Goal: Task Accomplishment & Management: Use online tool/utility

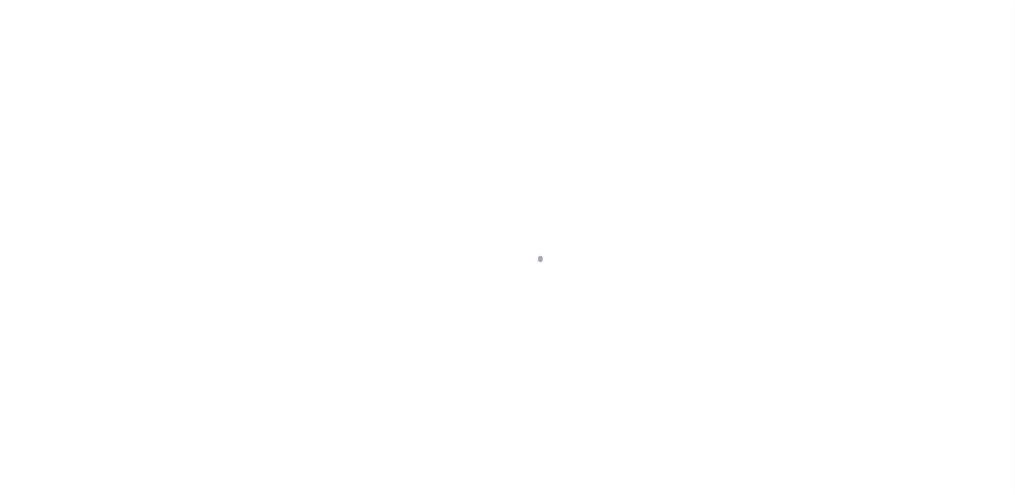
scroll to position [160, 0]
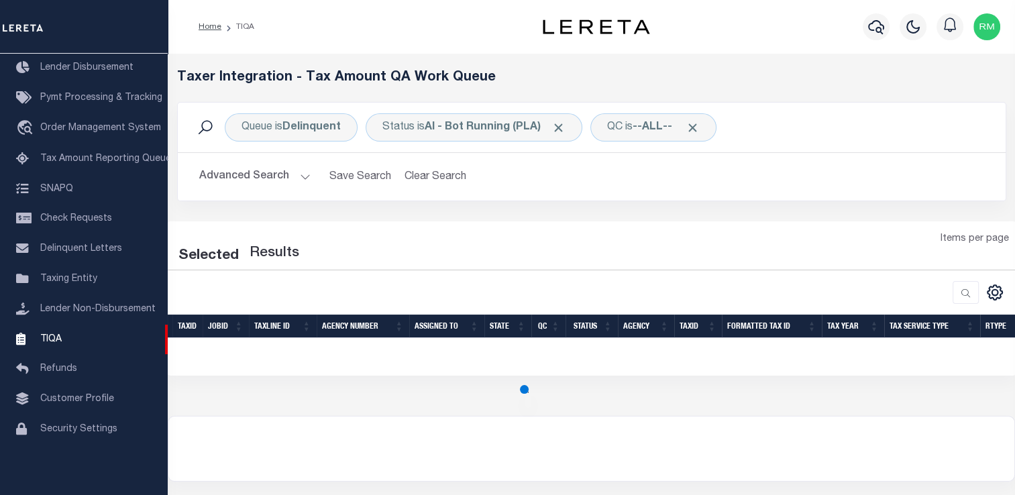
select select "200"
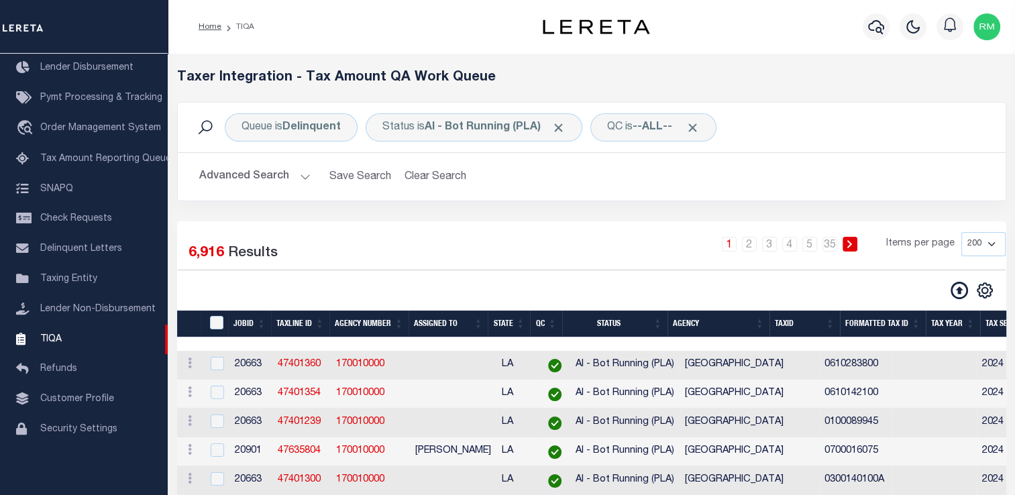
click at [533, 195] on div "Advanced Search Save Search Clear Search TIQATaxLineSearchTable_dynamictable___…" at bounding box center [592, 177] width 828 height 48
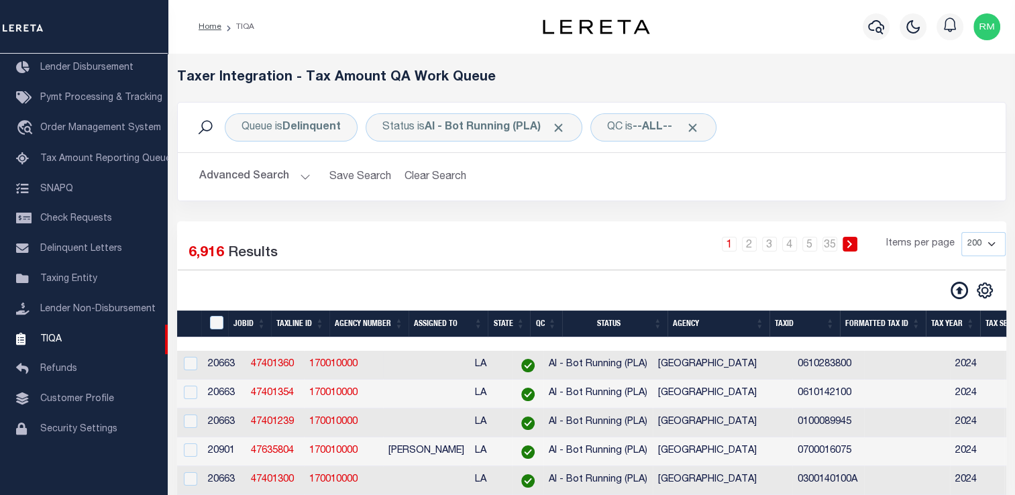
scroll to position [0, 27]
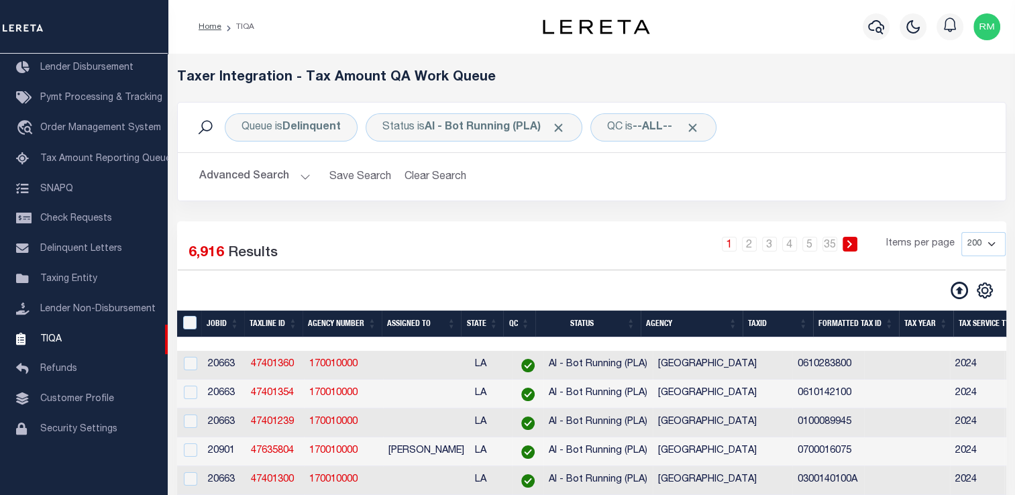
drag, startPoint x: 539, startPoint y: 377, endPoint x: 377, endPoint y: 225, distance: 221.6
click at [217, 168] on button "Advanced Search" at bounding box center [254, 177] width 111 height 26
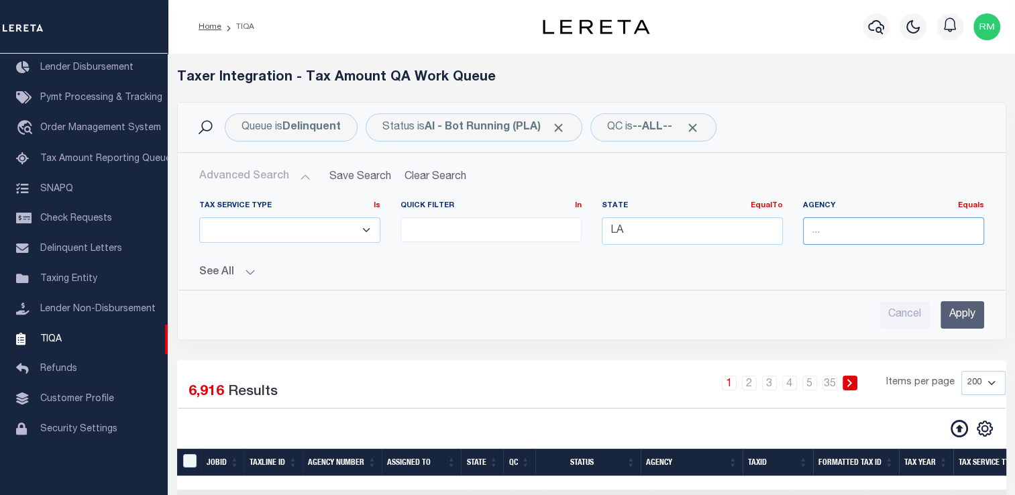
click at [838, 235] on input "text" at bounding box center [893, 231] width 181 height 28
click at [684, 303] on div "Cancel Apply" at bounding box center [591, 315] width 785 height 28
click at [855, 235] on input "text" at bounding box center [893, 231] width 181 height 28
click at [939, 256] on div "[GEOGRAPHIC_DATA]" at bounding box center [900, 255] width 195 height 21
type input "[GEOGRAPHIC_DATA]"
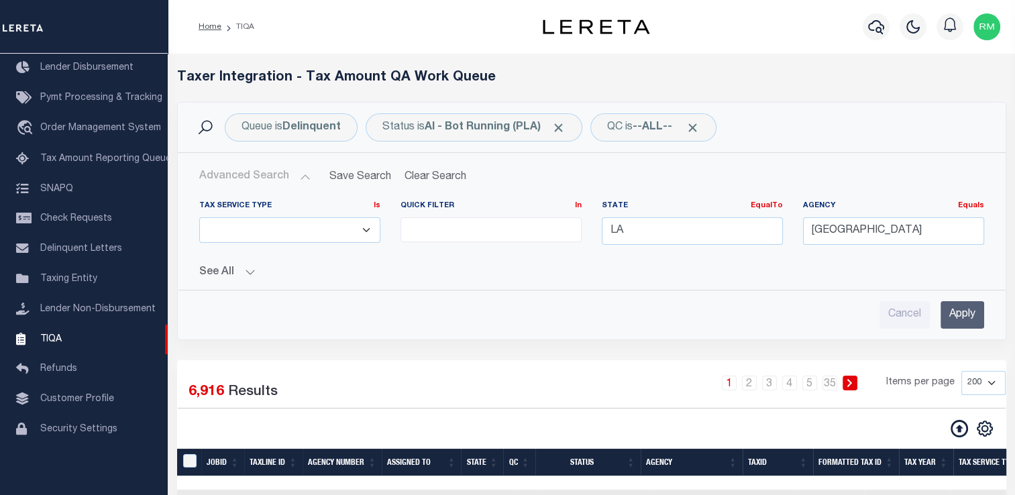
click at [955, 313] on input "Apply" at bounding box center [962, 315] width 44 height 28
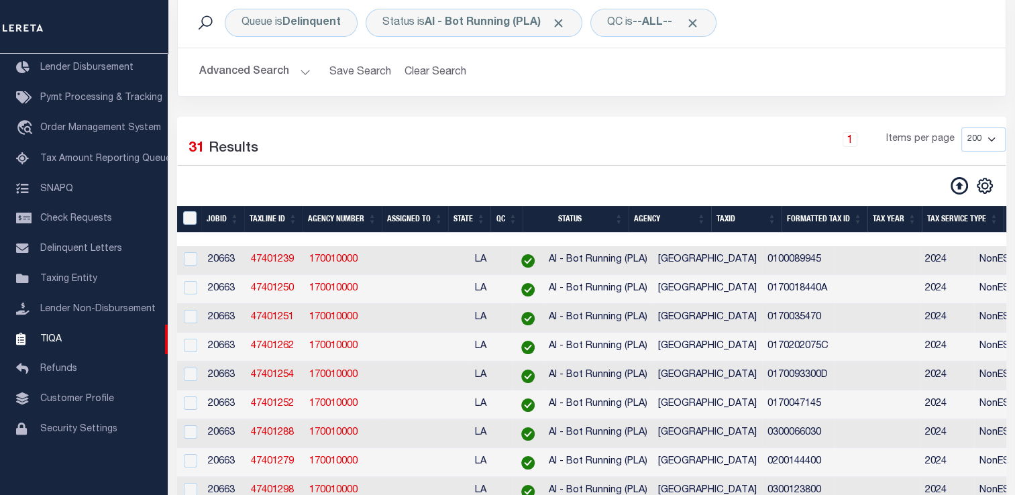
scroll to position [0, 0]
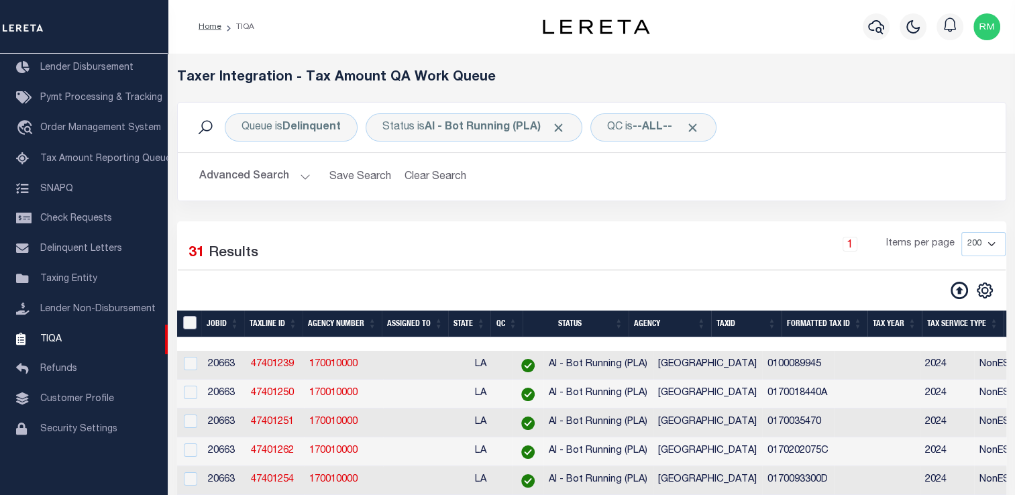
click at [191, 325] on input "TaxID" at bounding box center [189, 322] width 13 height 13
checkbox input "true"
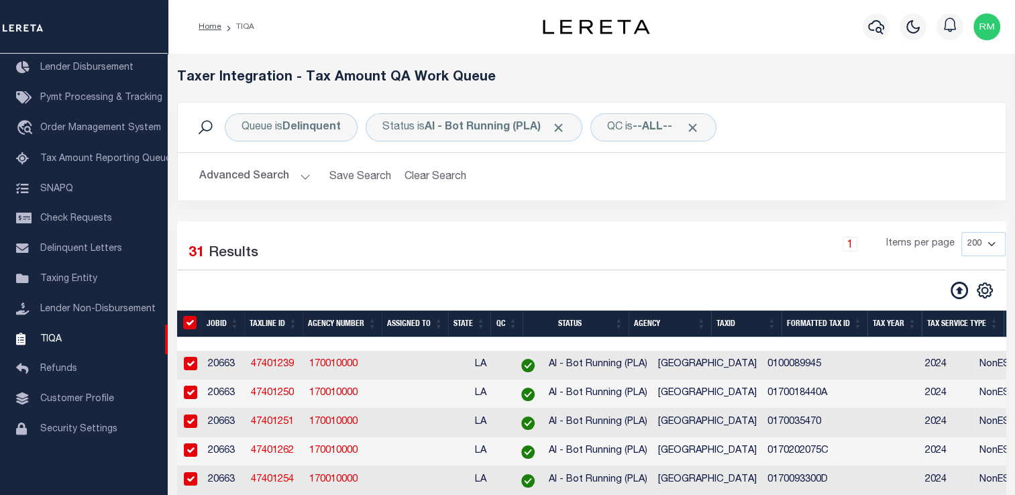
checkbox input "true"
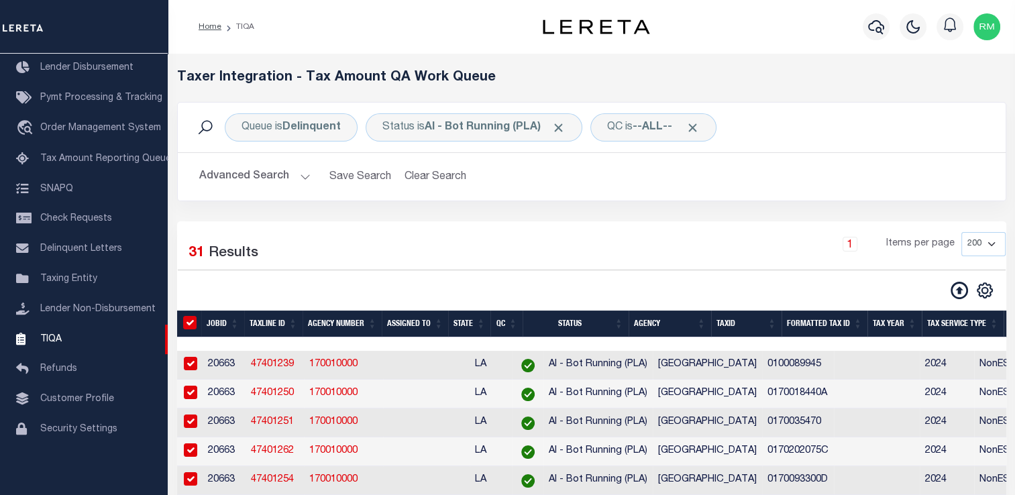
checkbox input "true"
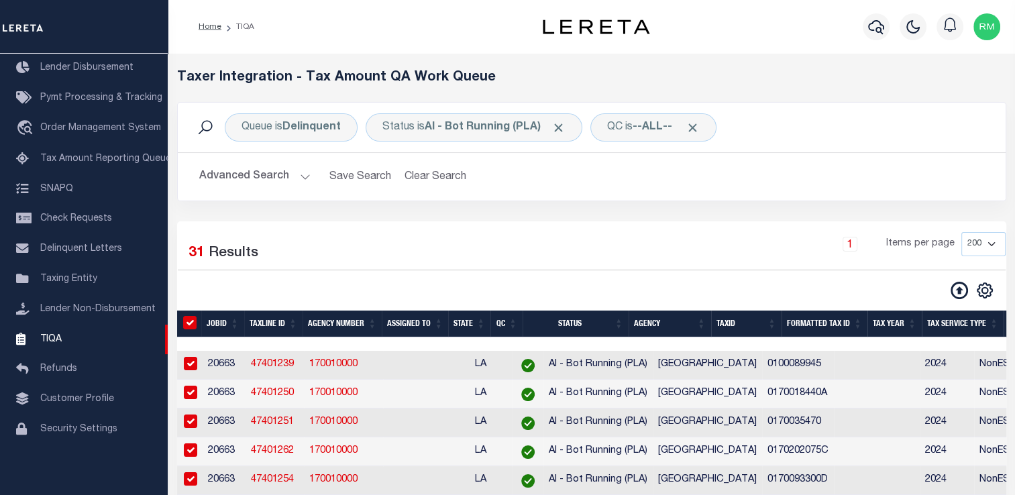
checkbox input "true"
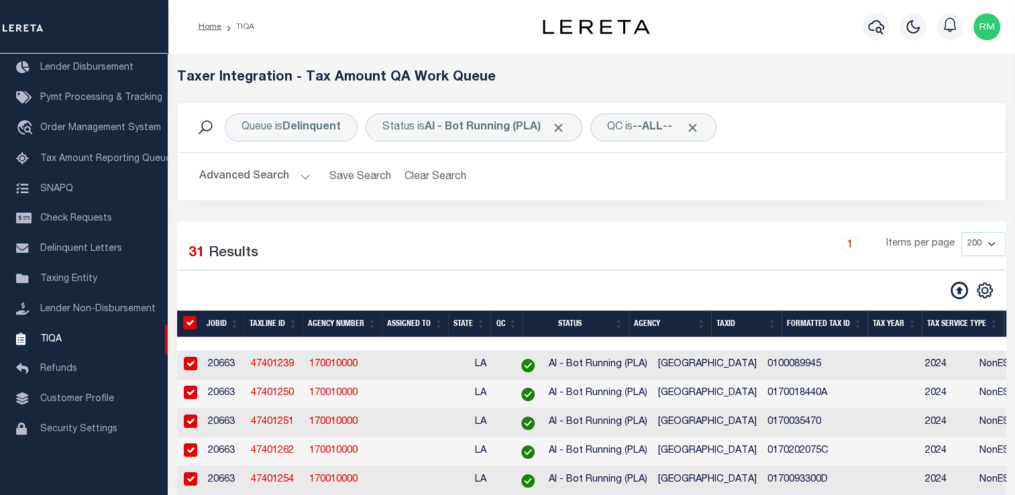
checkbox input "true"
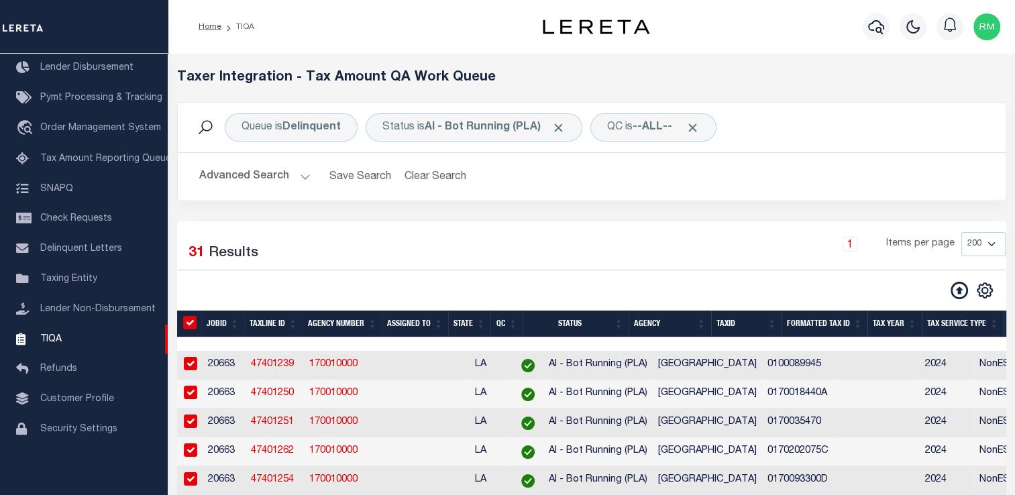
checkbox input "true"
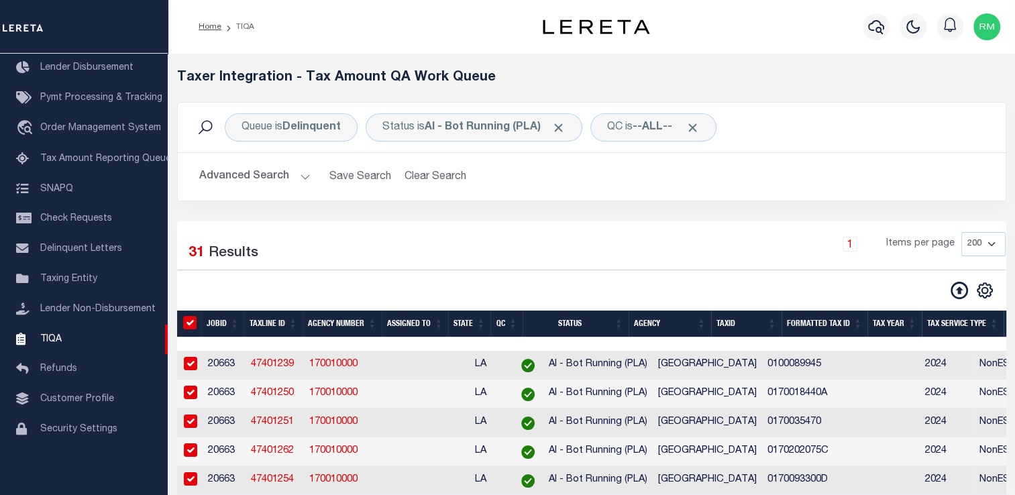
checkbox input "true"
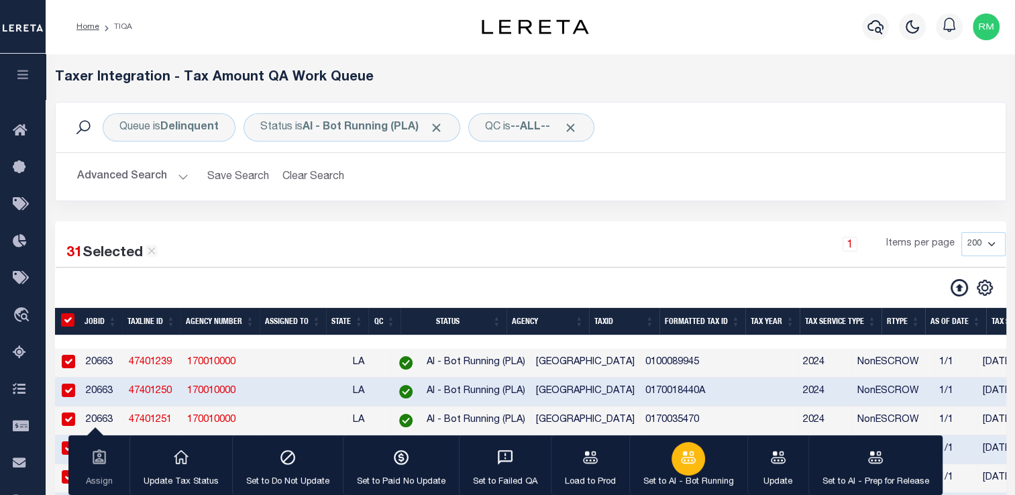
click at [689, 460] on icon "button" at bounding box center [688, 457] width 17 height 17
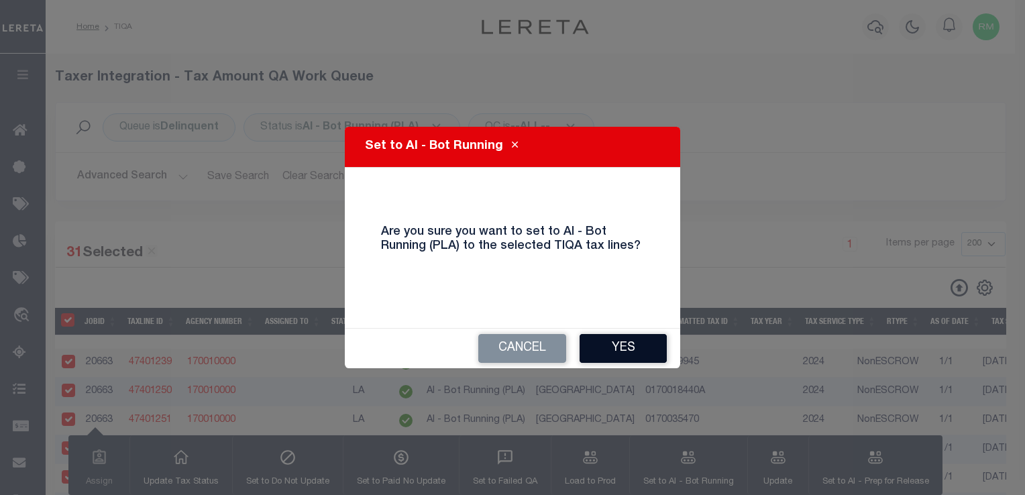
click at [626, 346] on button "Yes" at bounding box center [623, 348] width 87 height 29
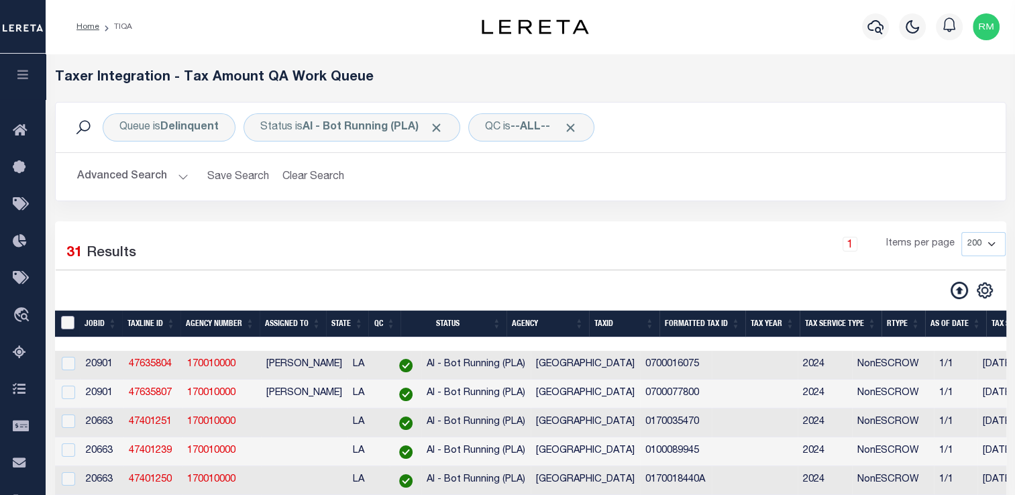
click at [67, 323] on input "TaxID" at bounding box center [67, 322] width 13 height 13
checkbox input "true"
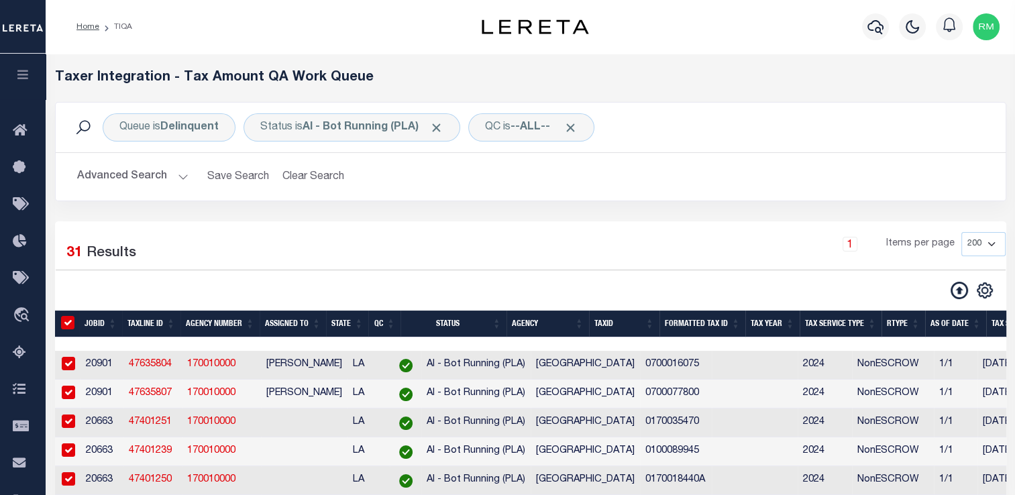
checkbox input "true"
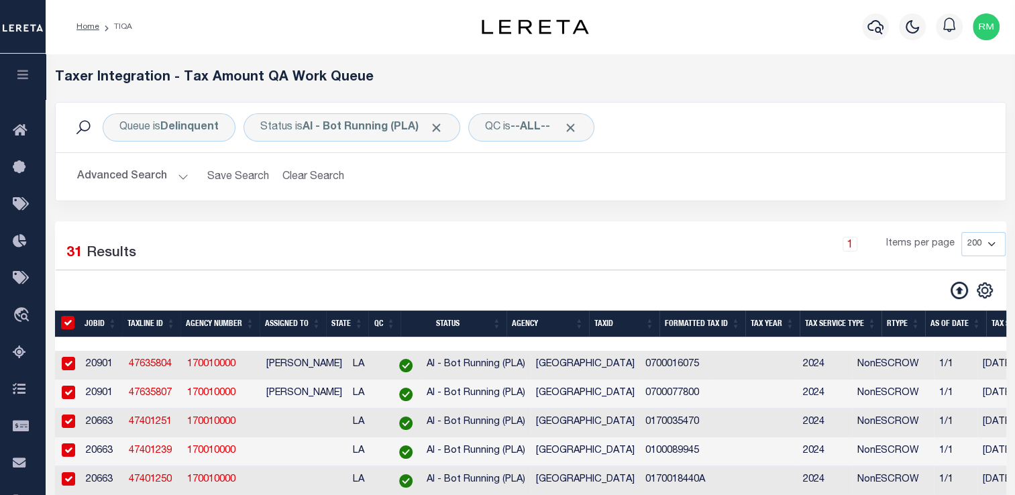
checkbox input "true"
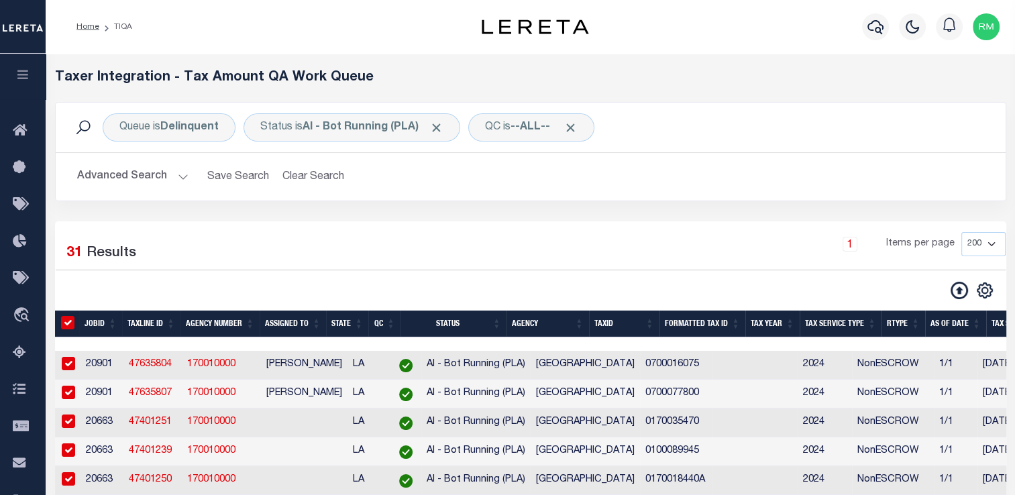
checkbox input "true"
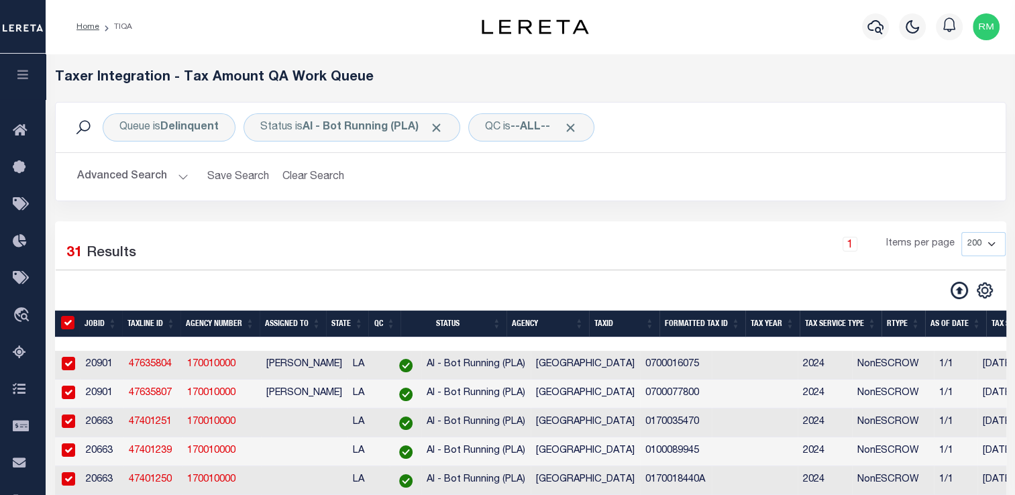
checkbox input "true"
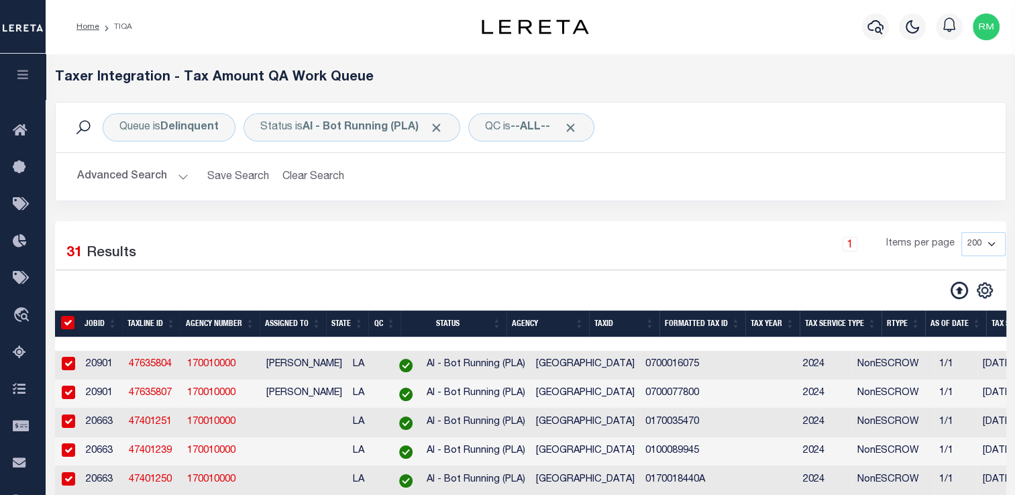
checkbox input "true"
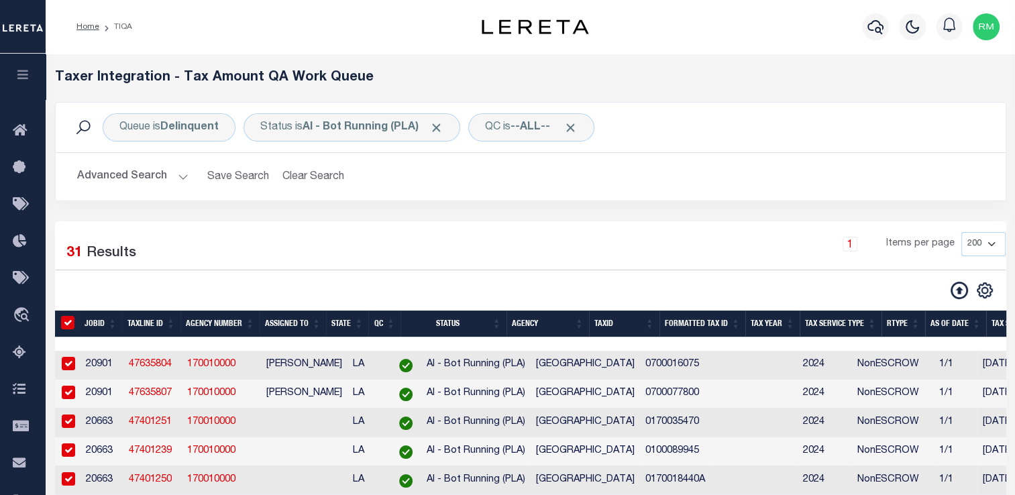
checkbox input "true"
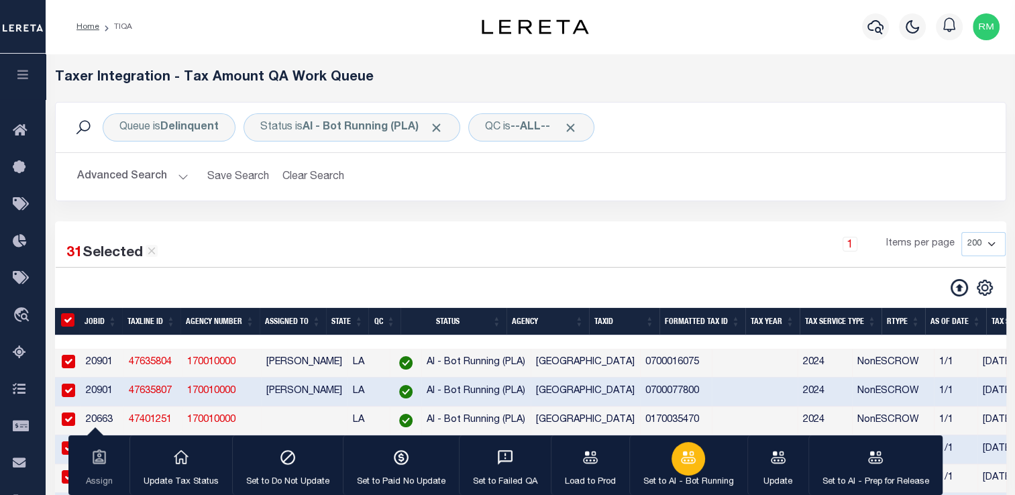
click at [702, 447] on button "Set to AI - Bot Running" at bounding box center [688, 465] width 118 height 60
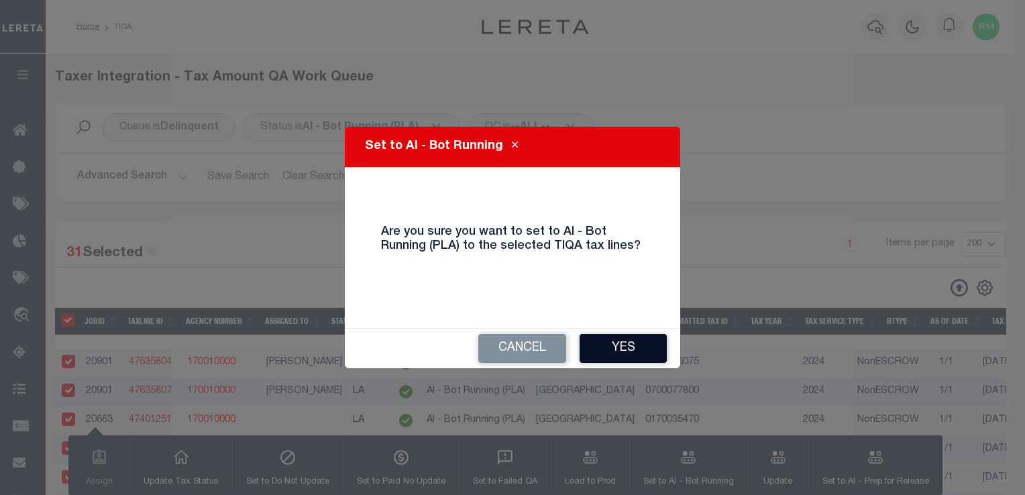
click at [629, 358] on button "Yes" at bounding box center [623, 348] width 87 height 29
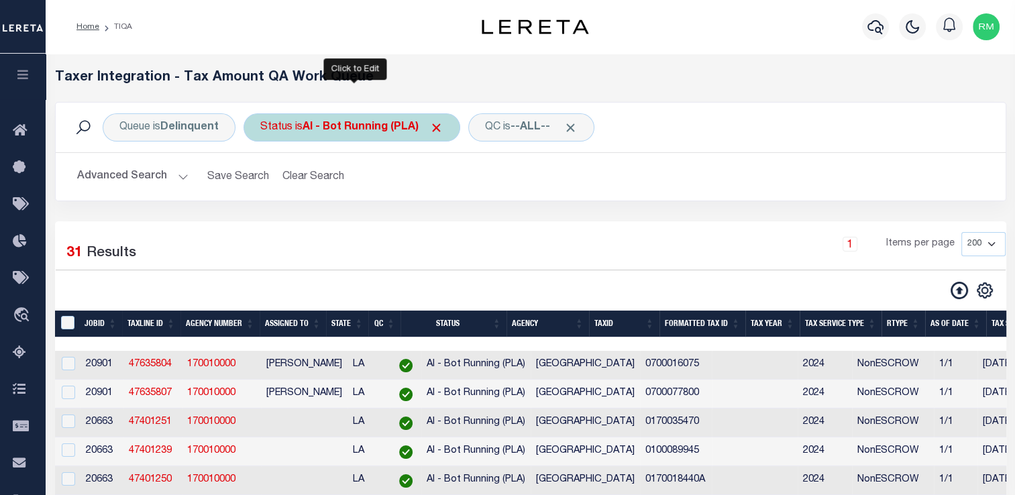
click at [304, 132] on div "Status is AI - Bot Running (PLA)" at bounding box center [352, 127] width 217 height 28
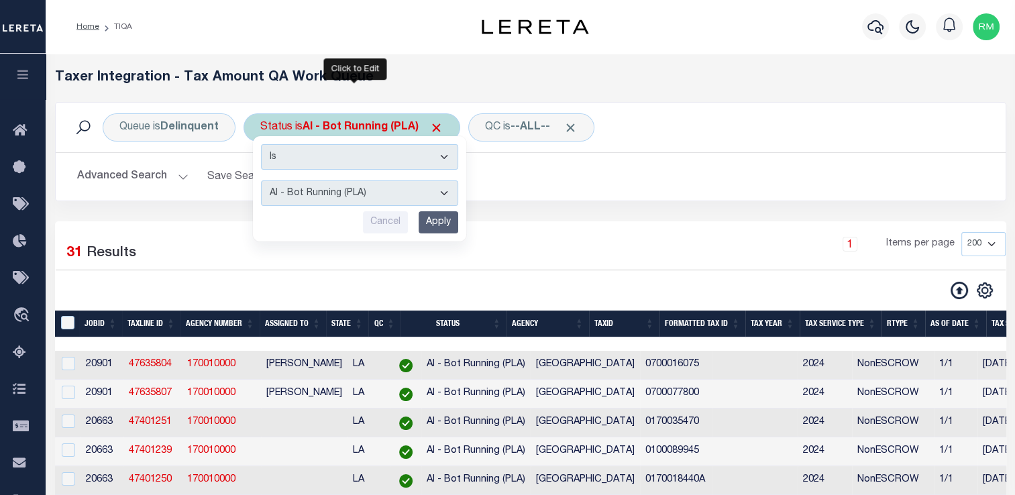
click at [305, 186] on select "AI - Bot Exception (ERR) AI - Bot Running (PLA) AI - Failed QA (FQA) AI - Prep …" at bounding box center [359, 192] width 197 height 25
select select "FQA"
click at [261, 180] on select "AI - Bot Exception (ERR) AI - Bot Running (PLA) AI - Failed QA (FQA) AI - Prep …" at bounding box center [359, 192] width 197 height 25
click at [435, 222] on input "Apply" at bounding box center [439, 222] width 40 height 22
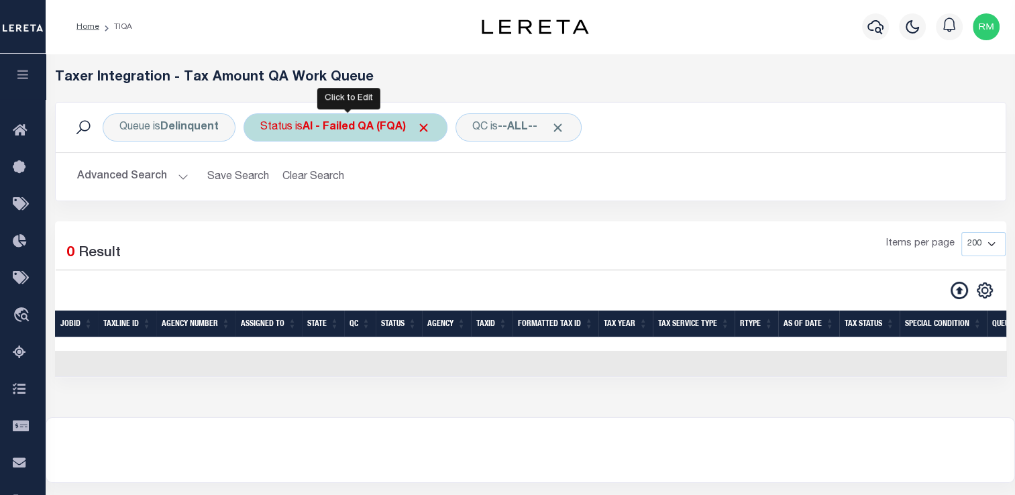
click at [349, 122] on b "AI - Failed QA (FQA)" at bounding box center [367, 127] width 128 height 11
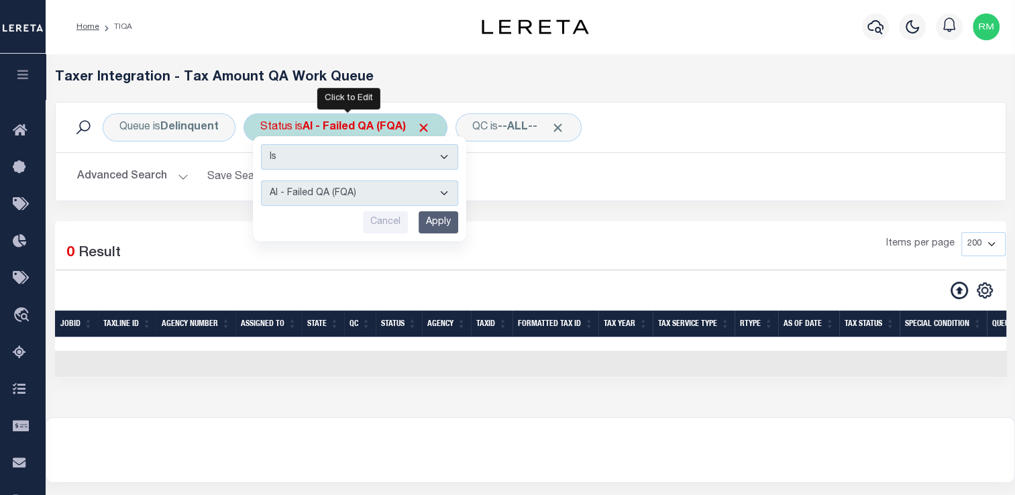
click at [367, 199] on select "AI - Bot Exception (ERR) AI - Bot Running (PLA) AI - Failed QA (FQA) AI - Prep …" at bounding box center [359, 192] width 197 height 25
select select "DNF"
click at [261, 180] on select "AI - Bot Exception (ERR) AI - Bot Running (PLA) AI - Failed QA (FQA) AI - Prep …" at bounding box center [359, 192] width 197 height 25
click at [441, 223] on input "Apply" at bounding box center [439, 222] width 40 height 22
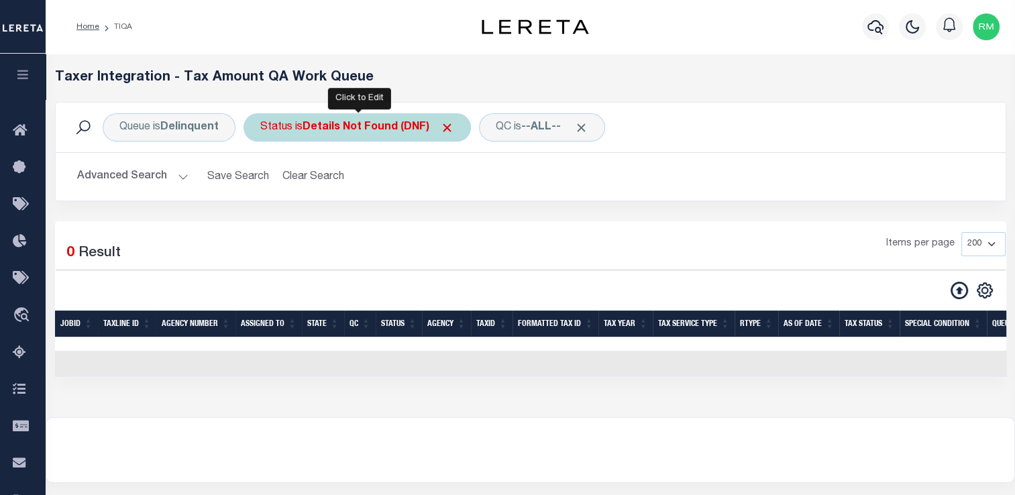
click at [356, 136] on div "Status is Details Not Found (DNF)" at bounding box center [357, 127] width 227 height 28
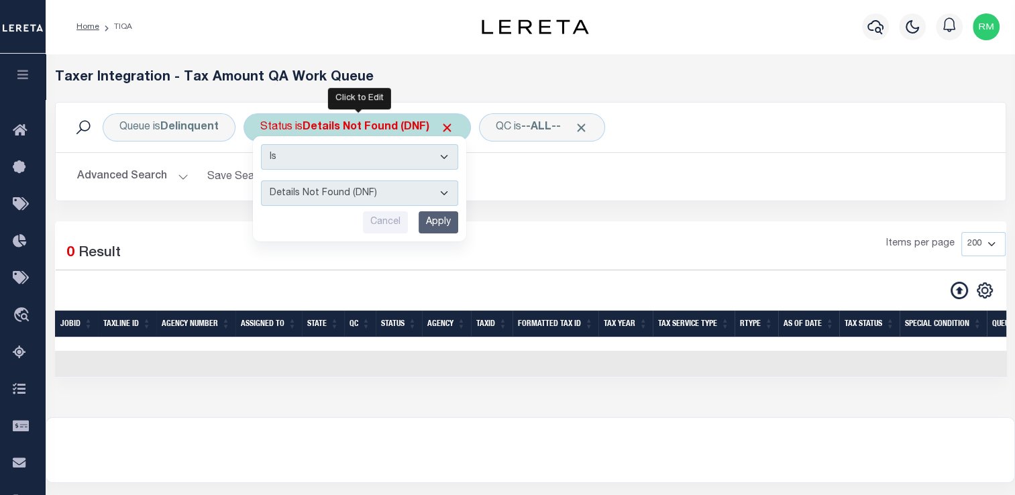
click at [365, 192] on select "AI - Bot Exception (ERR) AI - Bot Running (PLA) AI - Failed QA (FQA) AI - Prep …" at bounding box center [359, 192] width 197 height 25
select select "TNF"
click at [261, 180] on select "AI - Bot Exception (ERR) AI - Bot Running (PLA) AI - Failed QA (FQA) AI - Prep …" at bounding box center [359, 192] width 197 height 25
click at [435, 227] on input "Apply" at bounding box center [439, 222] width 40 height 22
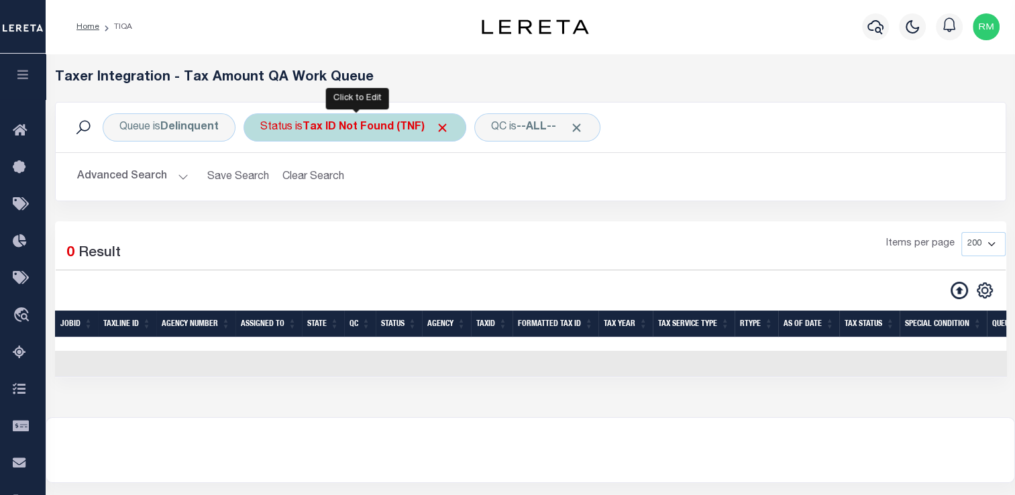
click at [307, 141] on div "Status is Tax ID Not Found (TNF)" at bounding box center [355, 127] width 223 height 28
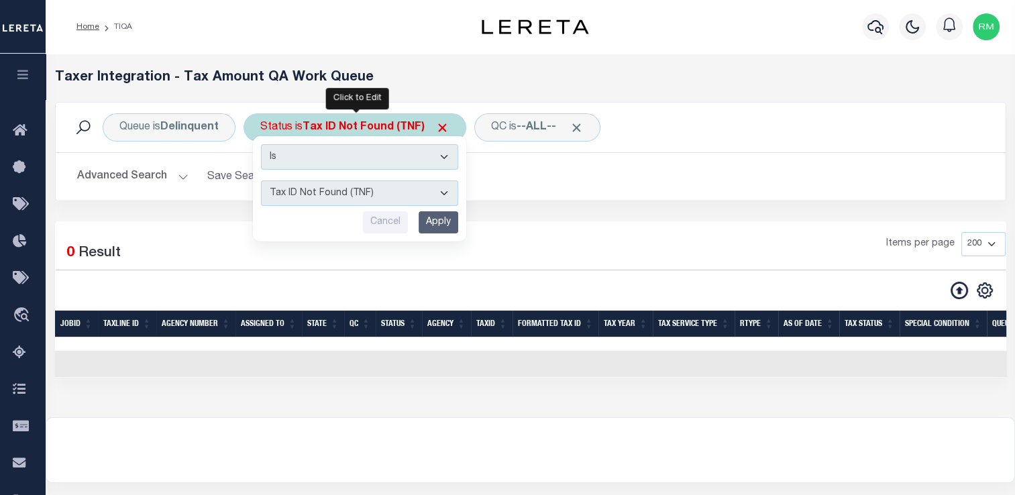
click at [438, 194] on select "AI - Bot Exception (ERR) AI - Bot Running (PLA) AI - Failed QA (FQA) AI - Prep …" at bounding box center [359, 192] width 197 height 25
select select "YNF"
click at [261, 180] on select "AI - Bot Exception (ERR) AI - Bot Running (PLA) AI - Failed QA (FQA) AI - Prep …" at bounding box center [359, 192] width 197 height 25
click at [445, 219] on input "Apply" at bounding box center [439, 222] width 40 height 22
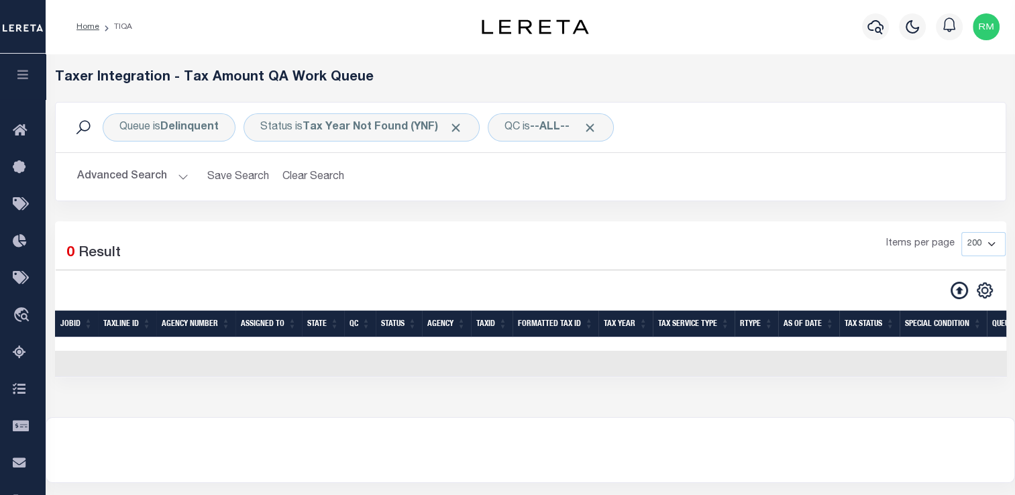
click at [181, 173] on button "Advanced Search" at bounding box center [132, 177] width 111 height 26
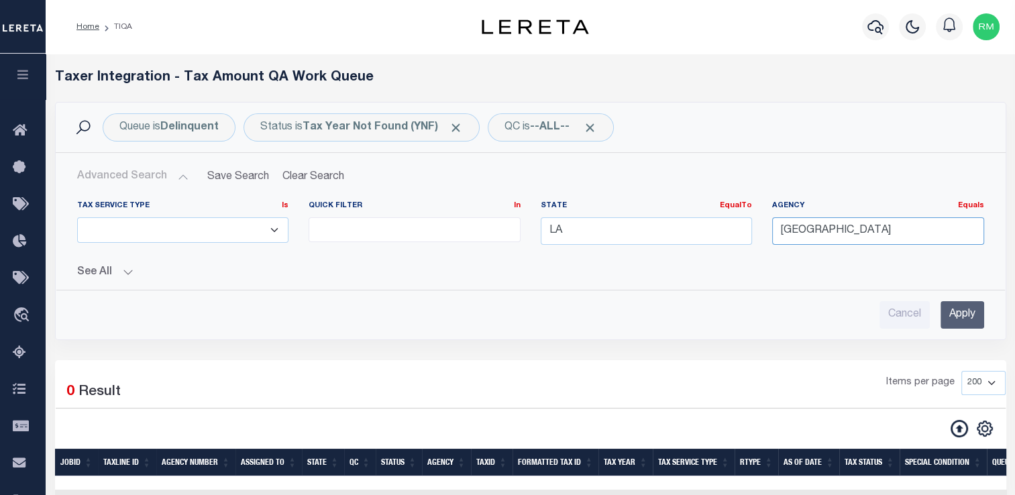
drag, startPoint x: 834, startPoint y: 225, endPoint x: 607, endPoint y: 262, distance: 229.6
click at [607, 262] on div "Tax Service Type Is Is Contains ESCROW NonESCROW Quick Filter In In EqualTo Equ…" at bounding box center [530, 240] width 927 height 78
click at [998, 329] on div "Advanced Search Save Search Clear Search TIQATaxLineSearchTable_dynamictable___…" at bounding box center [531, 246] width 950 height 186
click at [957, 315] on input "Apply" at bounding box center [962, 315] width 44 height 28
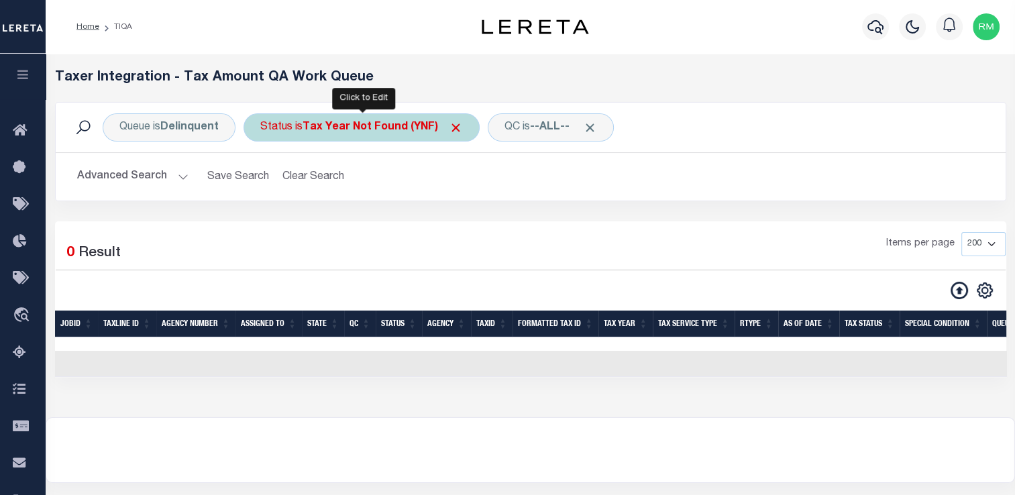
click at [397, 130] on b "Tax Year Not Found (YNF)" at bounding box center [383, 127] width 160 height 11
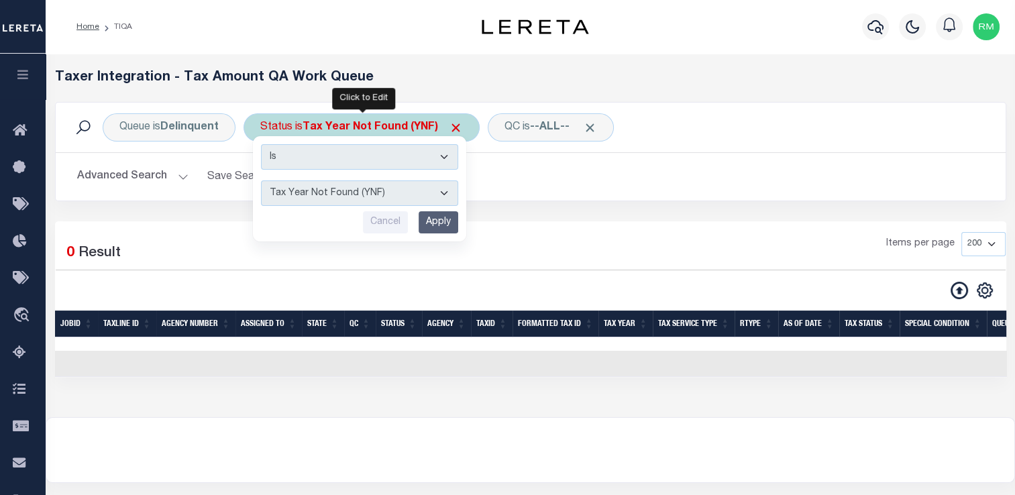
click at [419, 189] on select "AI - Bot Exception (ERR) AI - Bot Running (PLA) AI - Failed QA (FQA) AI - Prep …" at bounding box center [359, 192] width 197 height 25
select select "TNF"
click at [261, 180] on select "AI - Bot Exception (ERR) AI - Bot Running (PLA) AI - Failed QA (FQA) AI - Prep …" at bounding box center [359, 192] width 197 height 25
click at [447, 226] on input "Apply" at bounding box center [439, 222] width 40 height 22
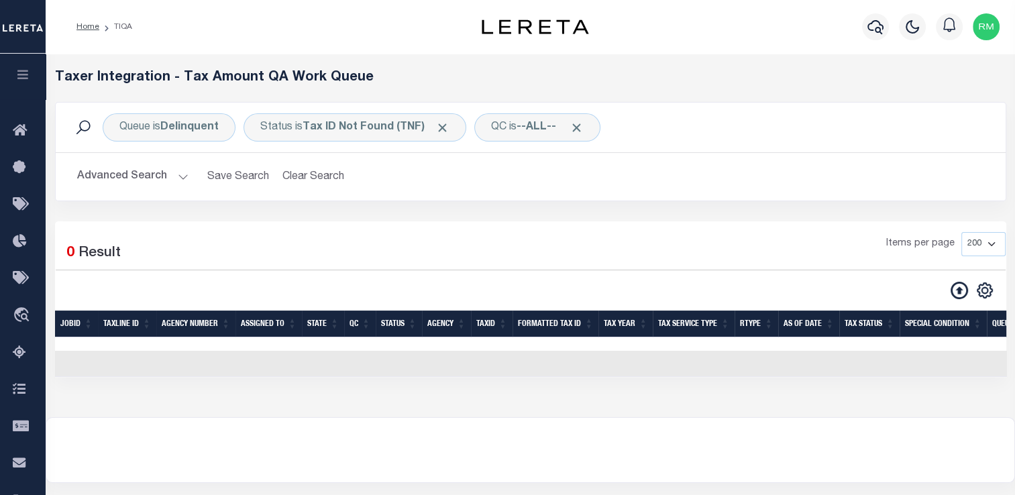
click at [185, 176] on button "Advanced Search" at bounding box center [132, 177] width 111 height 26
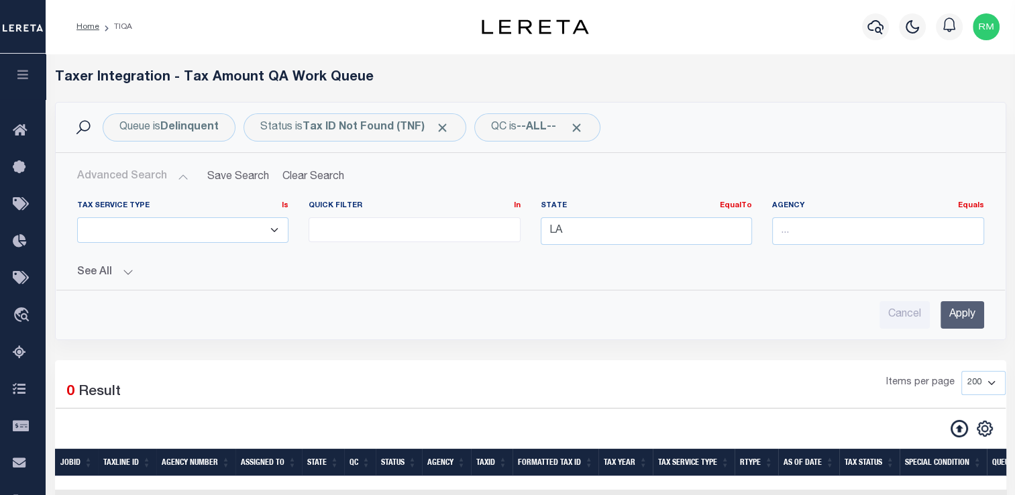
click at [947, 310] on input "Apply" at bounding box center [962, 315] width 44 height 28
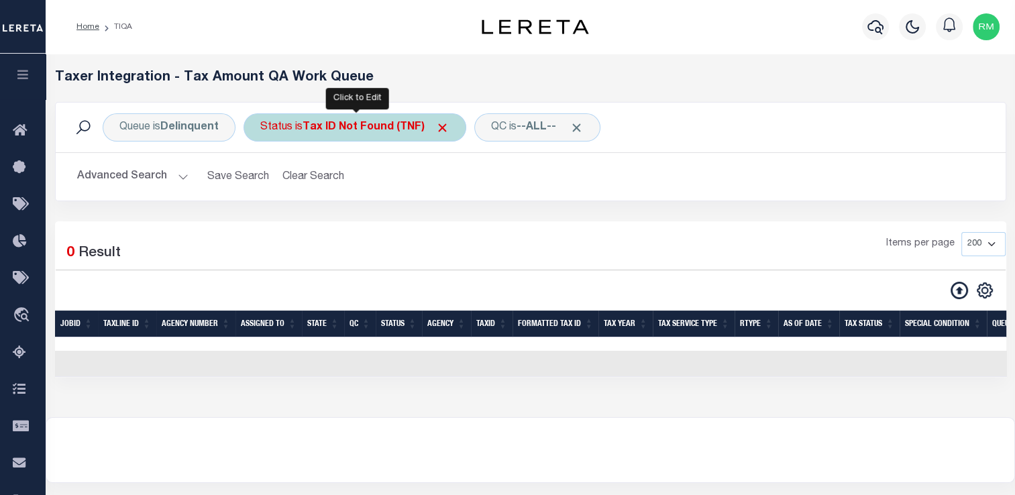
click at [325, 132] on b "Tax ID Not Found (TNF)" at bounding box center [376, 127] width 147 height 11
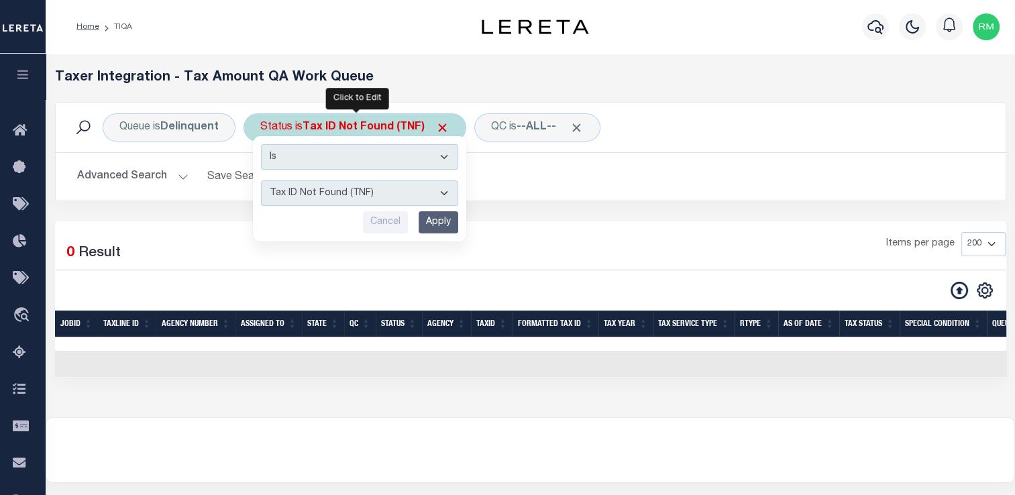
click at [343, 194] on select "AI - Bot Exception (ERR) AI - Bot Running (PLA) AI - Failed QA (FQA) AI - Prep …" at bounding box center [359, 192] width 197 height 25
select select "DNF"
click at [261, 180] on select "AI - Bot Exception (ERR) AI - Bot Running (PLA) AI - Failed QA (FQA) AI - Prep …" at bounding box center [359, 192] width 197 height 25
click at [435, 222] on input "Apply" at bounding box center [439, 222] width 40 height 22
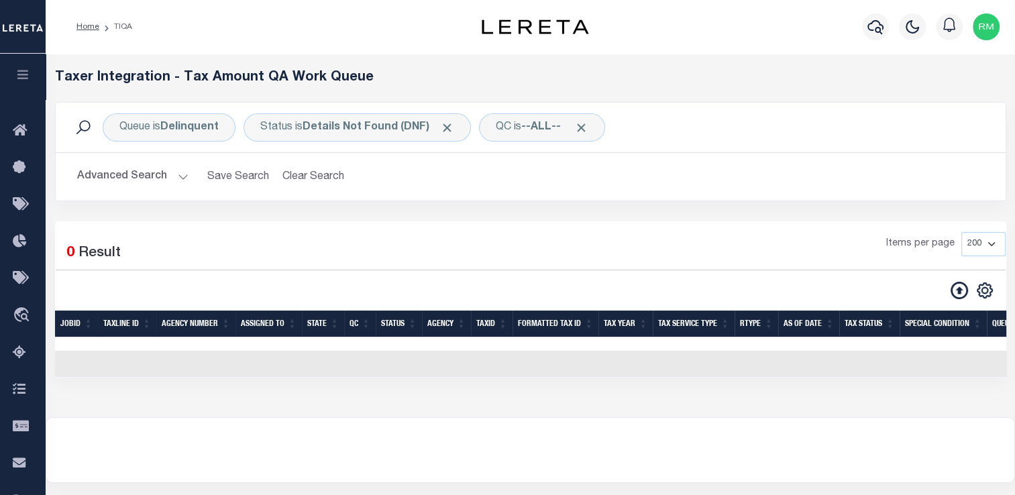
click at [169, 178] on button "Advanced Search" at bounding box center [132, 177] width 111 height 26
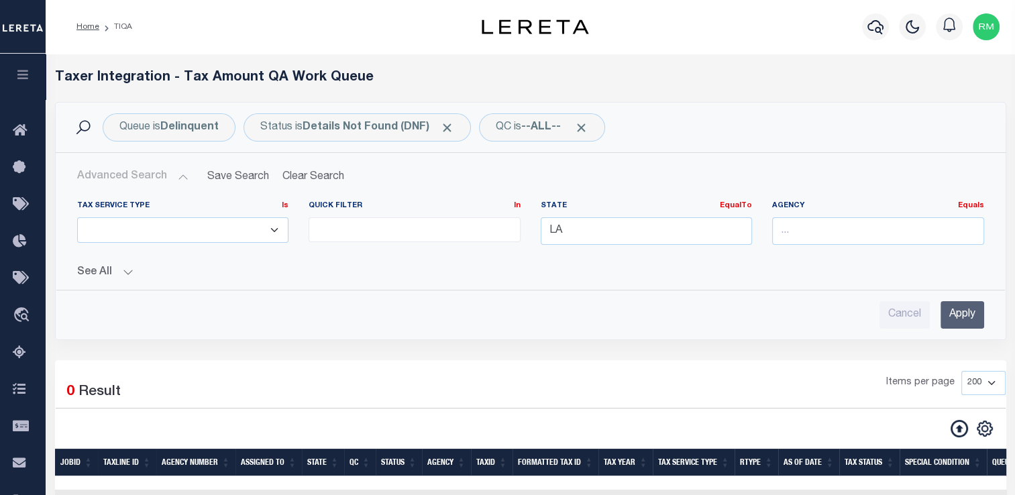
click at [169, 178] on button "Advanced Search" at bounding box center [132, 177] width 111 height 26
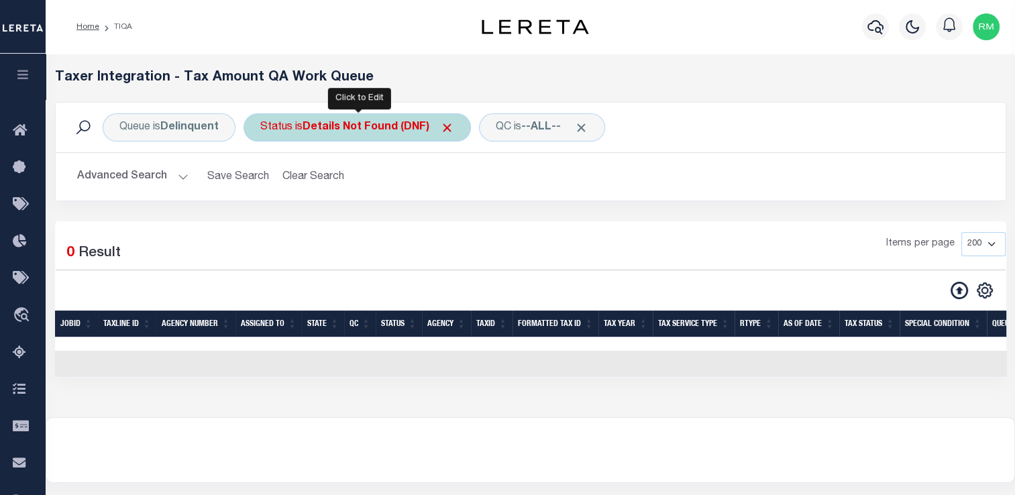
click at [366, 137] on div "Status is Details Not Found (DNF)" at bounding box center [357, 127] width 227 height 28
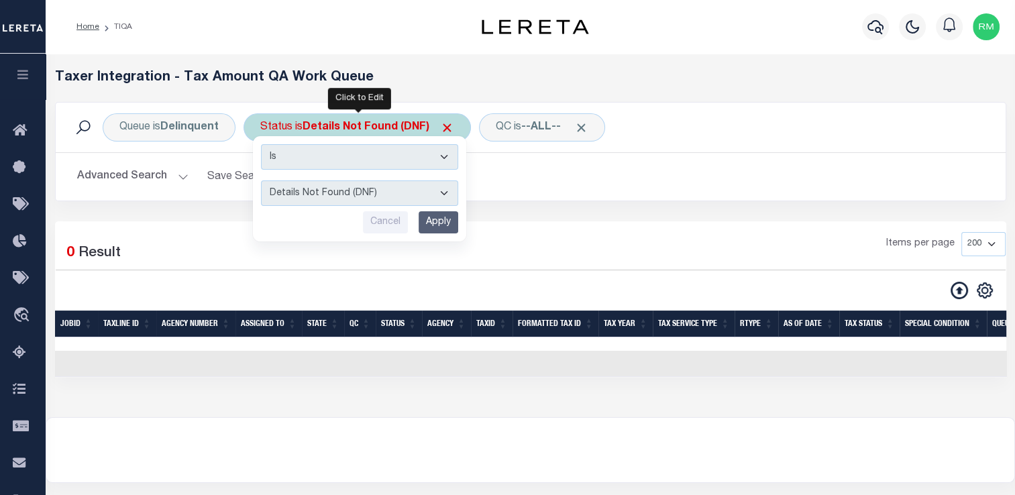
click at [378, 194] on select "AI - Bot Exception (ERR) AI - Bot Running (PLA) AI - Failed QA (FQA) AI - Prep …" at bounding box center [359, 192] width 197 height 25
select select "FQA"
click at [261, 180] on select "AI - Bot Exception (ERR) AI - Bot Running (PLA) AI - Failed QA (FQA) AI - Prep …" at bounding box center [359, 192] width 197 height 25
click at [424, 223] on input "Apply" at bounding box center [439, 222] width 40 height 22
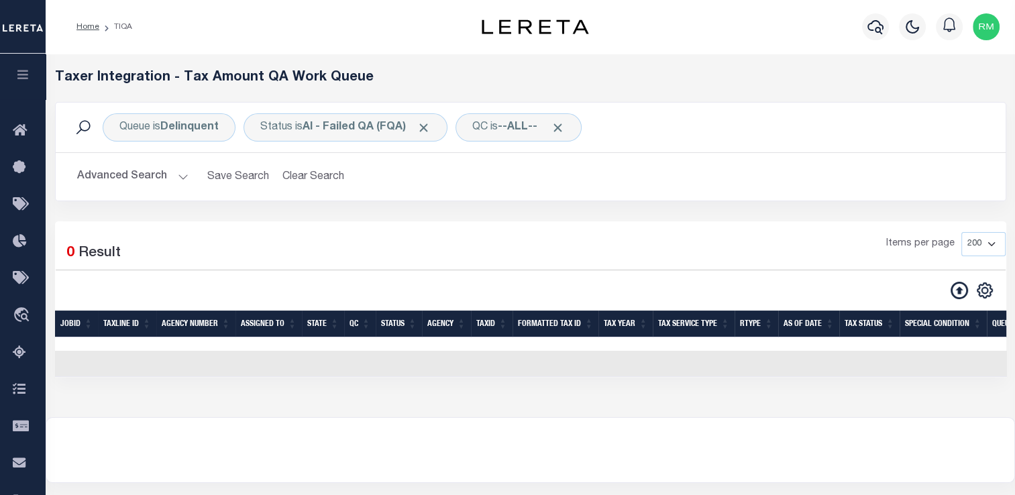
click at [168, 178] on button "Advanced Search" at bounding box center [132, 177] width 111 height 26
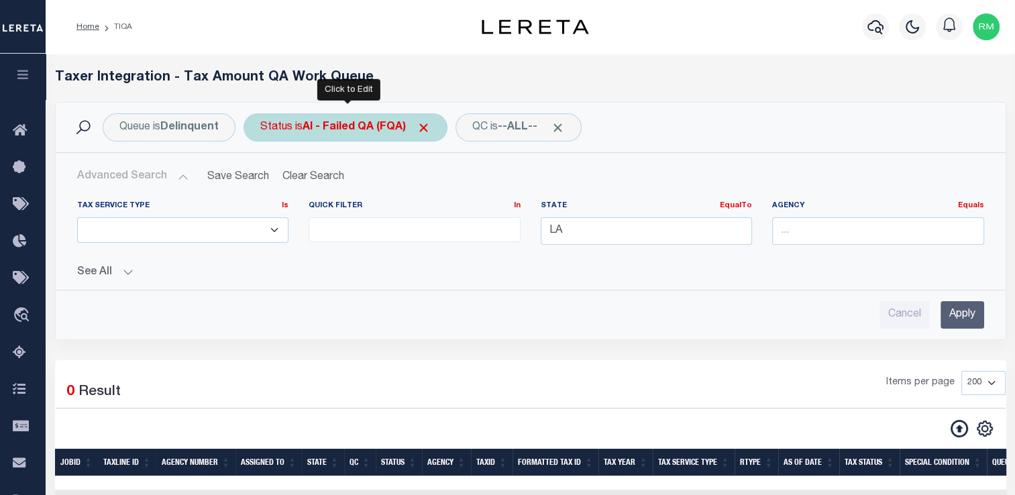
click at [352, 131] on b "AI - Failed QA (FQA)" at bounding box center [367, 127] width 128 height 11
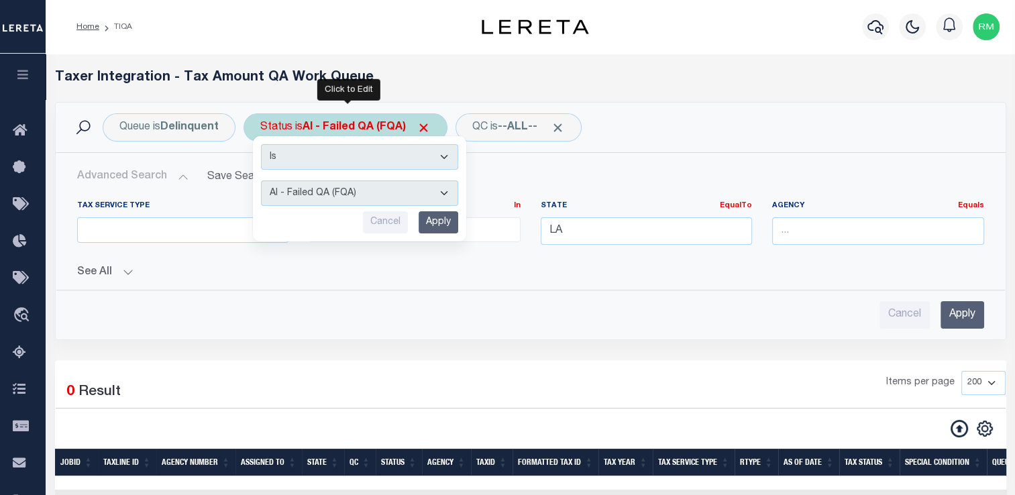
click at [372, 193] on select "AI - Bot Exception (ERR) AI - Bot Running (PLA) AI - Failed QA (FQA) AI - Prep …" at bounding box center [359, 192] width 197 height 25
select select "ERR"
click at [261, 180] on select "AI - Bot Exception (ERR) AI - Bot Running (PLA) AI - Failed QA (FQA) AI - Prep …" at bounding box center [359, 192] width 197 height 25
click at [447, 221] on input "Apply" at bounding box center [439, 222] width 40 height 22
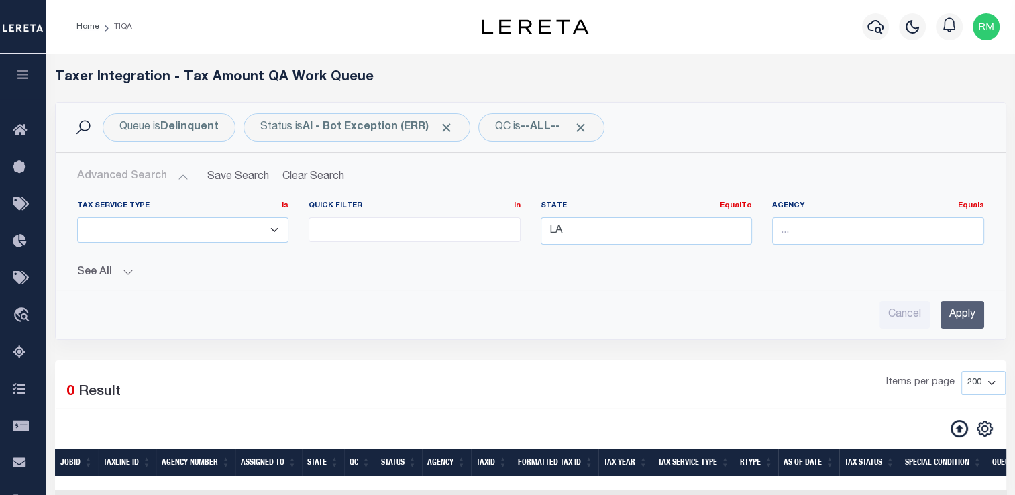
click at [968, 310] on input "Apply" at bounding box center [962, 315] width 44 height 28
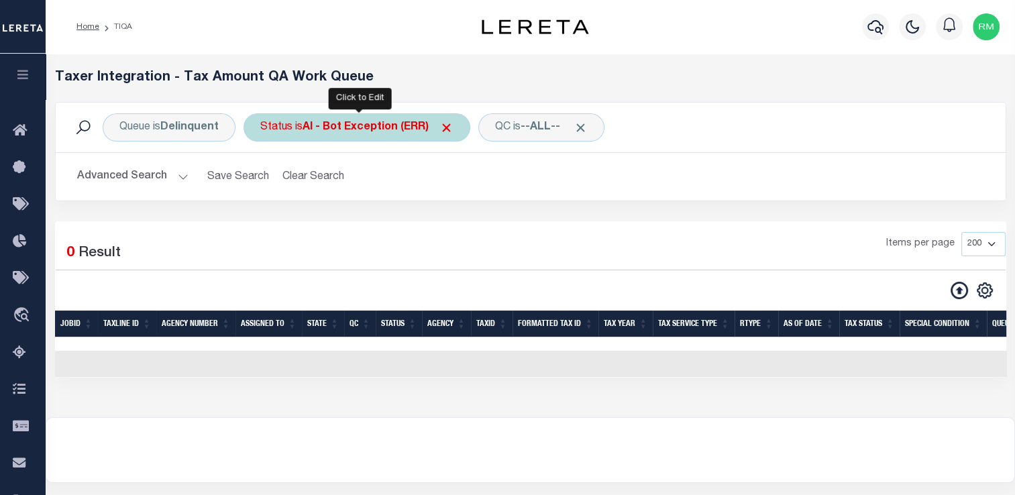
click at [394, 125] on b "AI - Bot Exception (ERR)" at bounding box center [378, 127] width 151 height 11
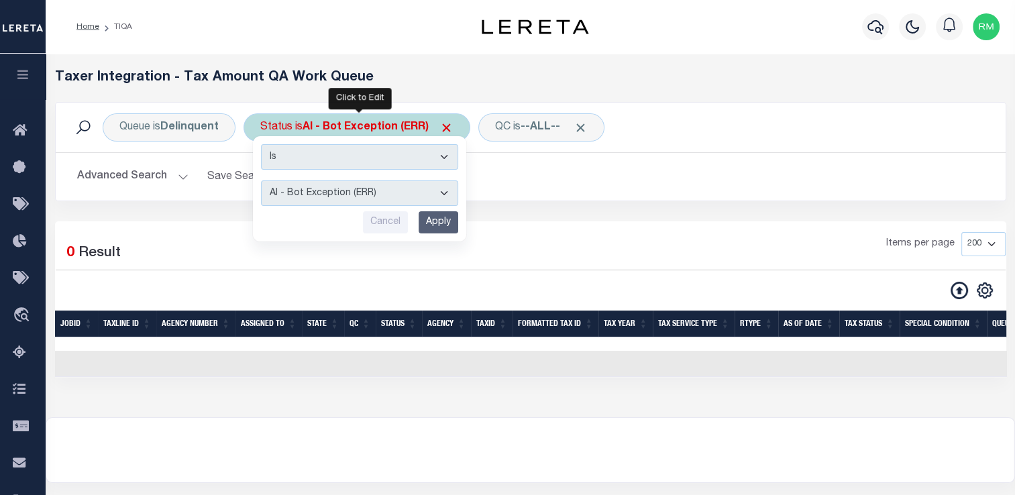
click at [424, 193] on select "AI - Bot Exception (ERR) AI - Bot Running (PLA) AI - Failed QA (FQA) AI - Prep …" at bounding box center [359, 192] width 197 height 25
select select "PLA"
click at [261, 180] on select "AI - Bot Exception (ERR) AI - Bot Running (PLA) AI - Failed QA (FQA) AI - Prep …" at bounding box center [359, 192] width 197 height 25
click at [443, 219] on input "Apply" at bounding box center [439, 222] width 40 height 22
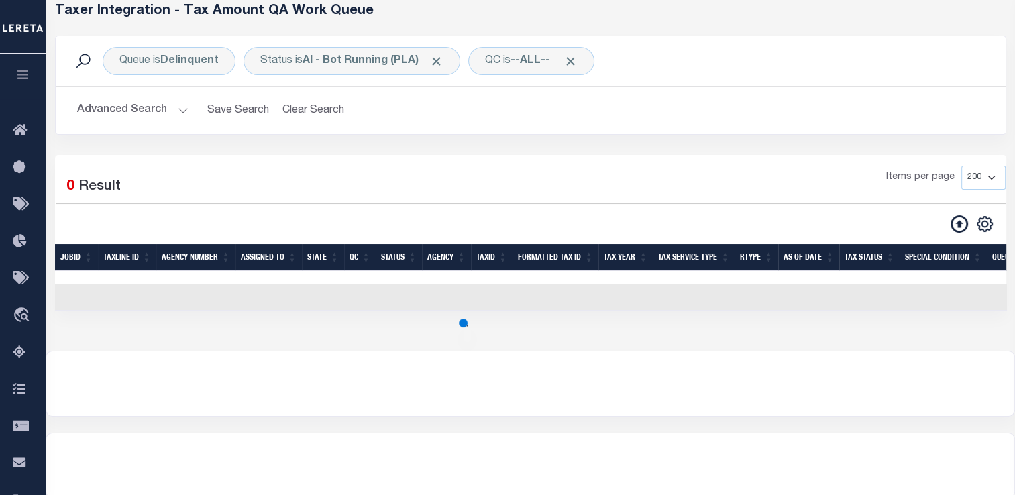
scroll to position [67, 0]
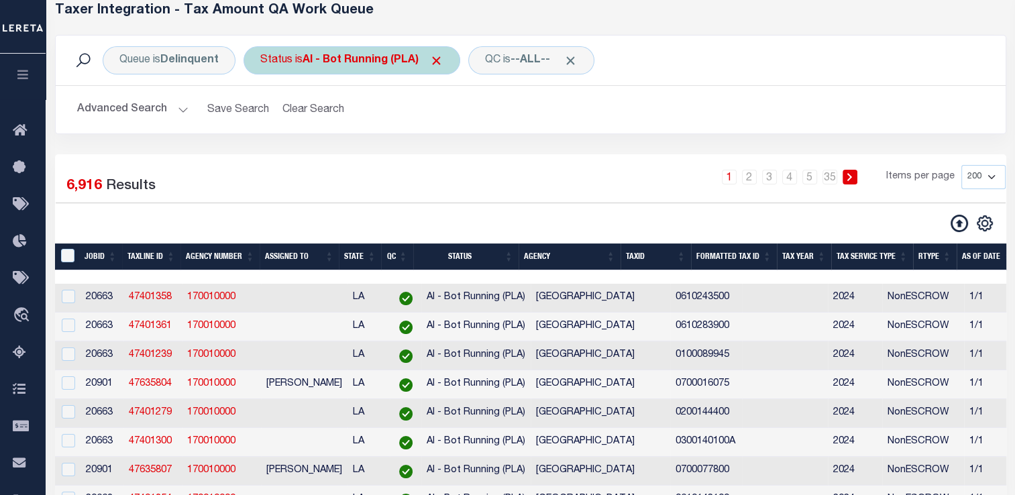
click at [311, 58] on b "AI - Bot Running (PLA)" at bounding box center [373, 60] width 141 height 11
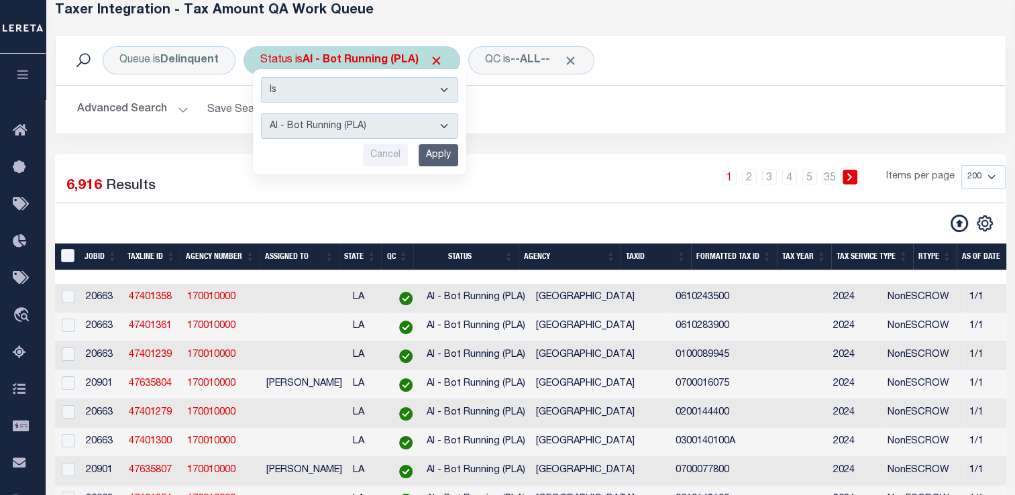
click at [331, 125] on select "AI - Bot Exception (ERR) AI - Bot Running (PLA) AI - Failed QA (FQA) AI - Prep …" at bounding box center [359, 125] width 197 height 25
select select "FQA"
click at [261, 113] on select "AI - Bot Exception (ERR) AI - Bot Running (PLA) AI - Failed QA (FQA) AI - Prep …" at bounding box center [359, 125] width 197 height 25
click at [432, 154] on input "Apply" at bounding box center [439, 155] width 40 height 22
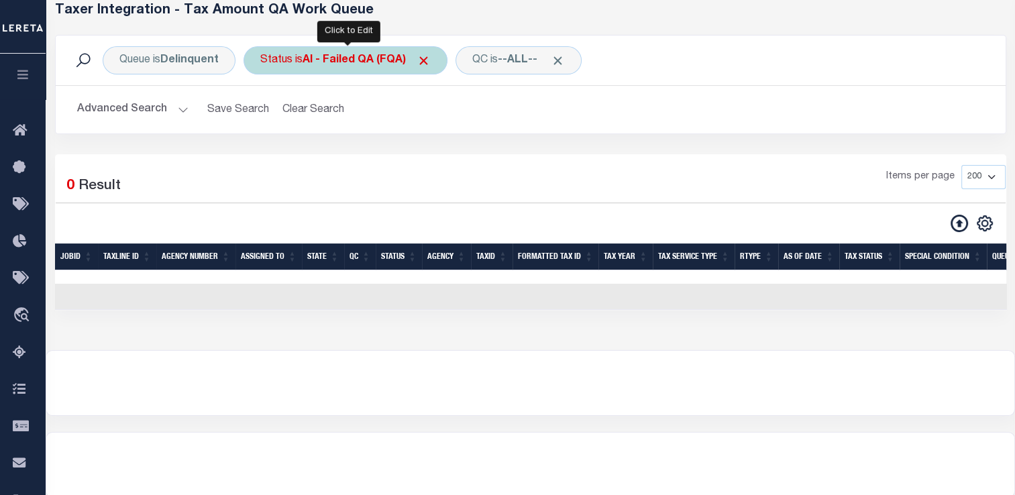
click at [352, 58] on b "AI - Failed QA (FQA)" at bounding box center [367, 60] width 128 height 11
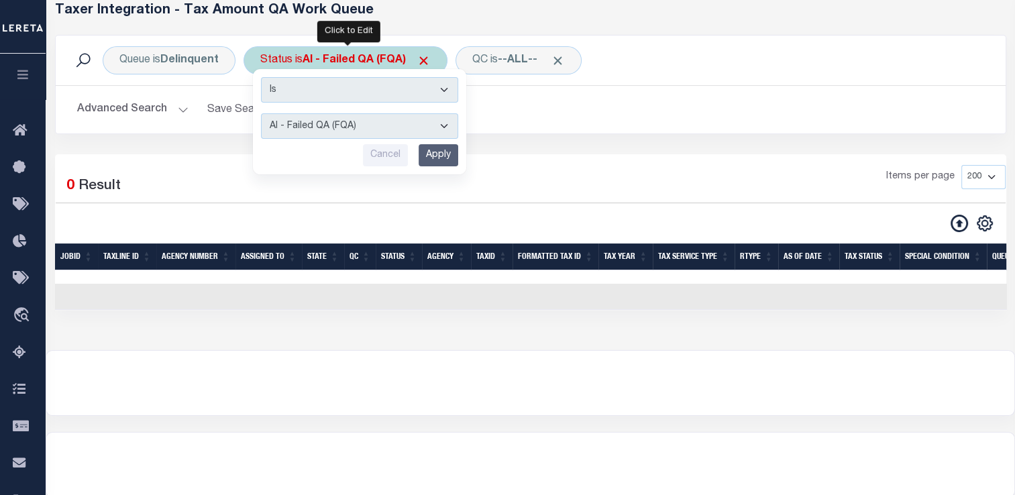
click at [363, 127] on select "AI - Bot Exception (ERR) AI - Bot Running (PLA) AI - Failed QA (FQA) AI - Prep …" at bounding box center [359, 125] width 197 height 25
select select "ERR"
click at [261, 113] on select "AI - Bot Exception (ERR) AI - Bot Running (PLA) AI - Failed QA (FQA) AI - Prep …" at bounding box center [359, 125] width 197 height 25
click at [433, 154] on input "Apply" at bounding box center [439, 155] width 40 height 22
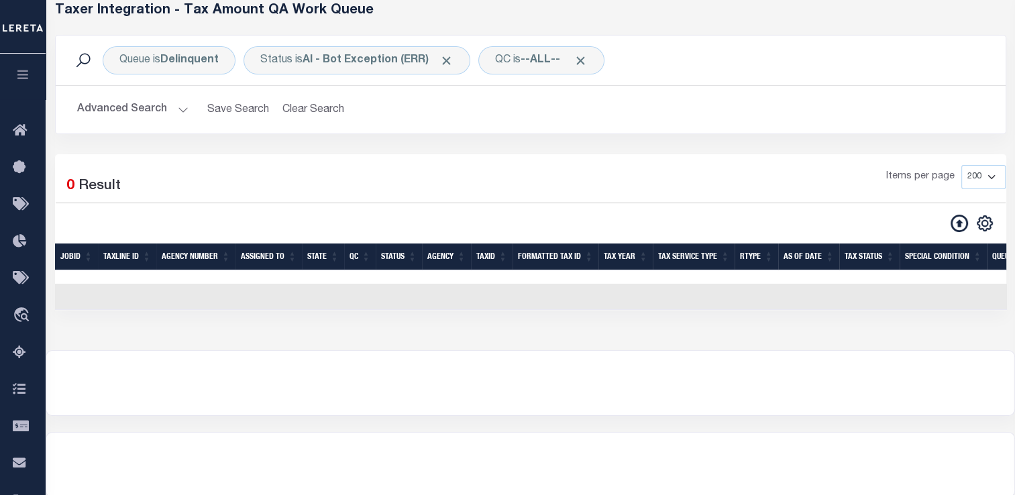
click at [174, 115] on button "Advanced Search" at bounding box center [132, 110] width 111 height 26
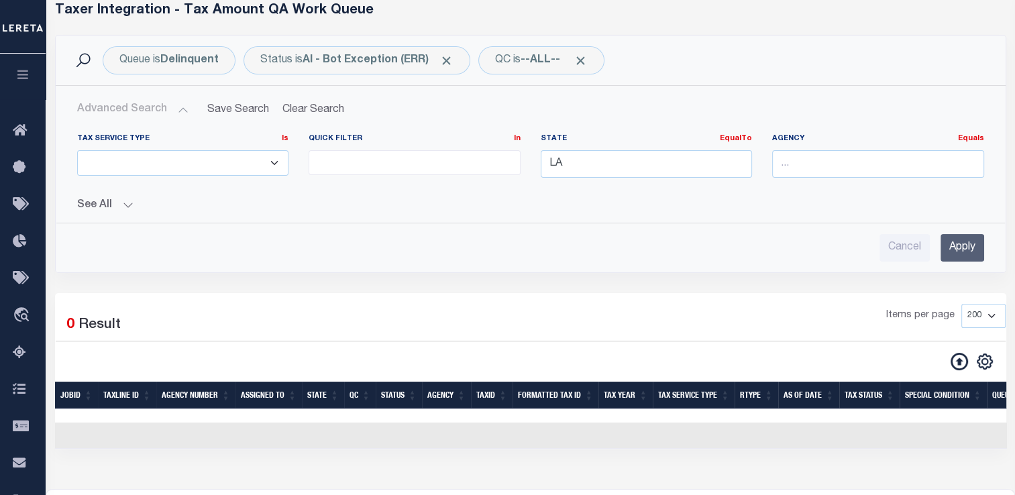
click at [958, 245] on input "Apply" at bounding box center [962, 248] width 44 height 28
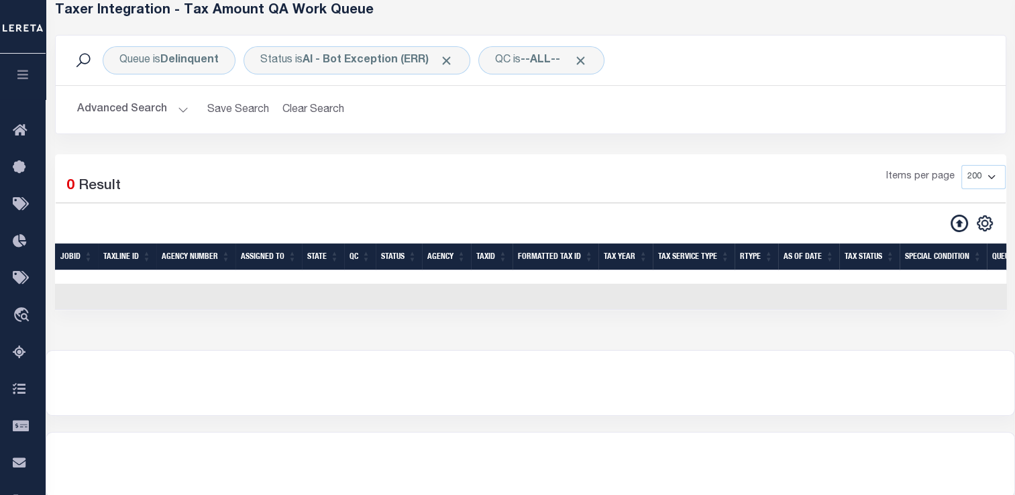
click at [186, 111] on h2 "Advanced Search Save Search Clear Search TIQATaxLineSearchTable_dynamictable___…" at bounding box center [530, 110] width 928 height 26
click at [169, 111] on button "Advanced Search" at bounding box center [132, 110] width 111 height 26
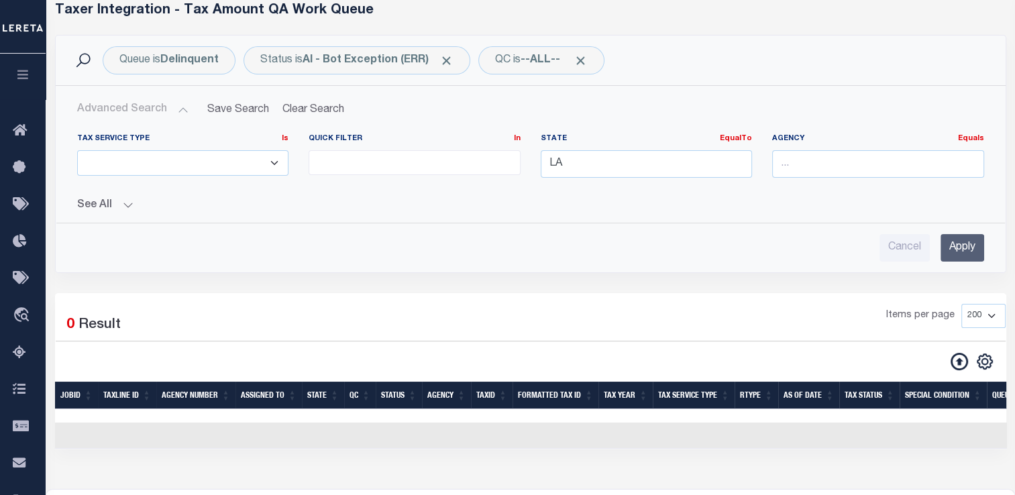
click at [964, 248] on input "Apply" at bounding box center [962, 248] width 44 height 28
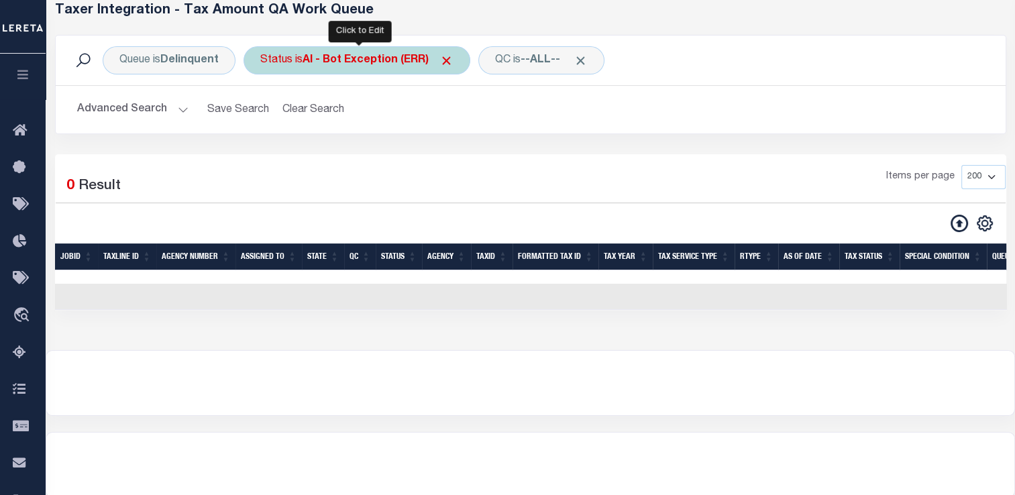
click at [315, 58] on b "AI - Bot Exception (ERR)" at bounding box center [378, 60] width 151 height 11
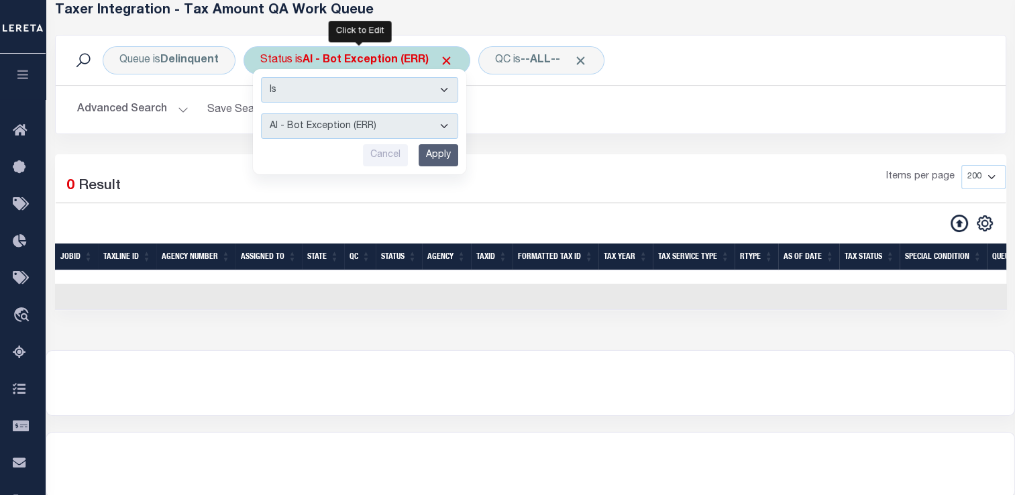
click at [324, 138] on select "AI - Bot Exception (ERR) AI - Bot Running (PLA) AI - Failed QA (FQA) AI - Prep …" at bounding box center [359, 125] width 197 height 25
click at [261, 113] on select "AI - Bot Exception (ERR) AI - Bot Running (PLA) AI - Failed QA (FQA) AI - Prep …" at bounding box center [359, 125] width 197 height 25
click at [437, 152] on input "Apply" at bounding box center [439, 155] width 40 height 22
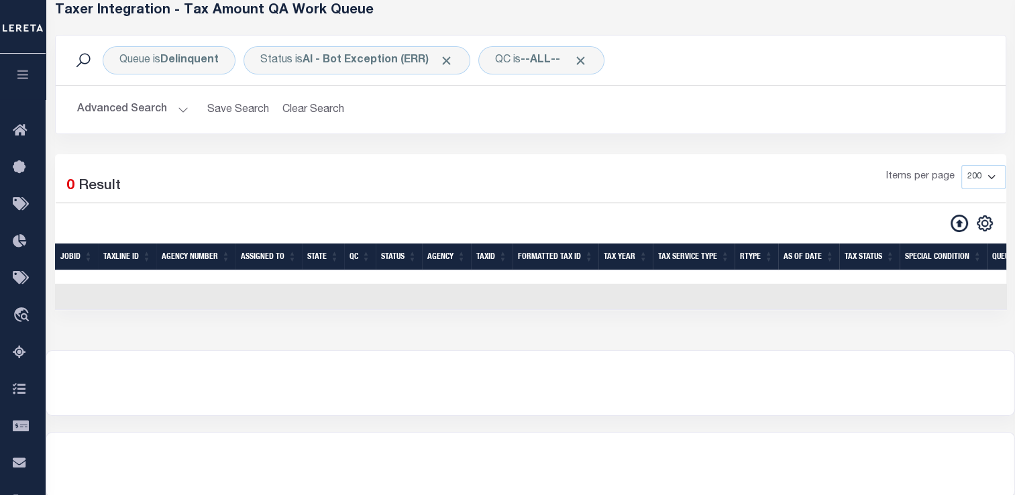
click at [172, 110] on button "Advanced Search" at bounding box center [132, 110] width 111 height 26
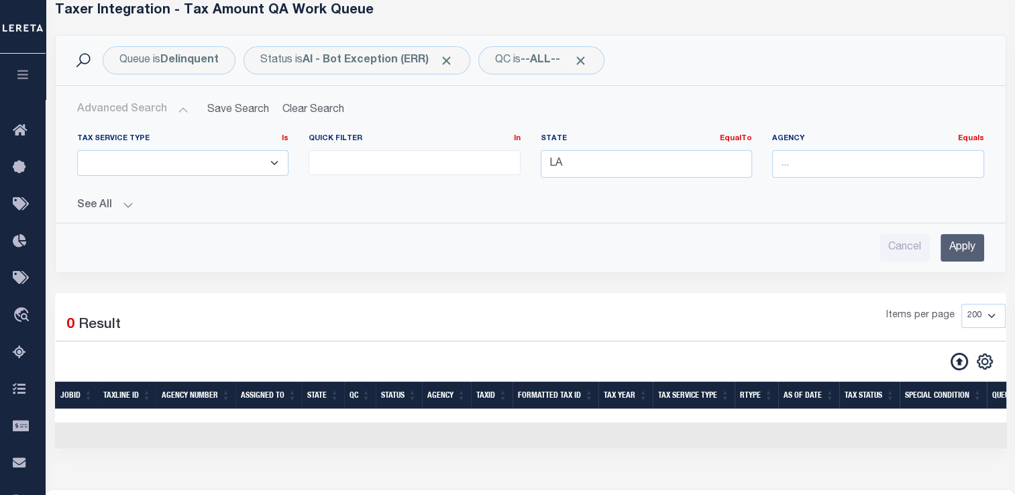
click at [180, 110] on button "Advanced Search" at bounding box center [132, 110] width 111 height 26
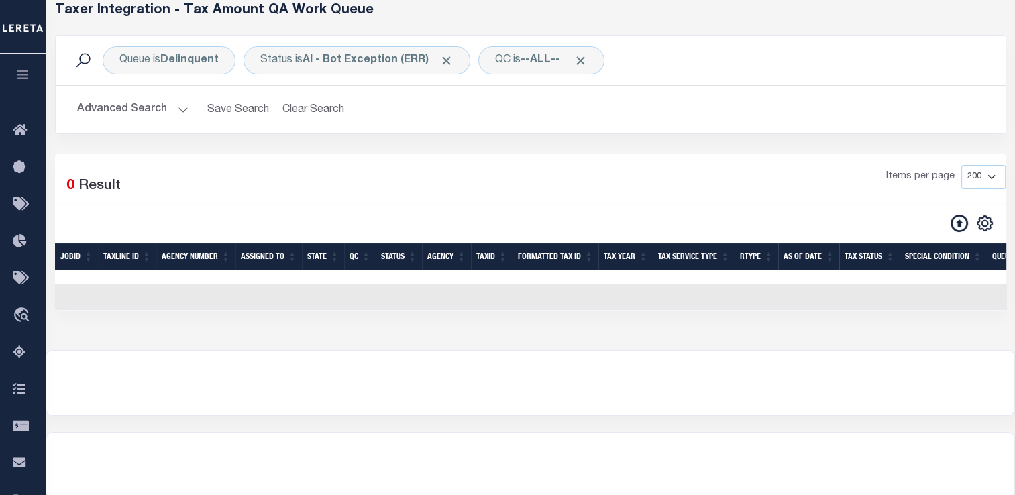
drag, startPoint x: 180, startPoint y: 117, endPoint x: 175, endPoint y: 110, distance: 8.7
click at [175, 110] on button "Advanced Search" at bounding box center [132, 110] width 111 height 26
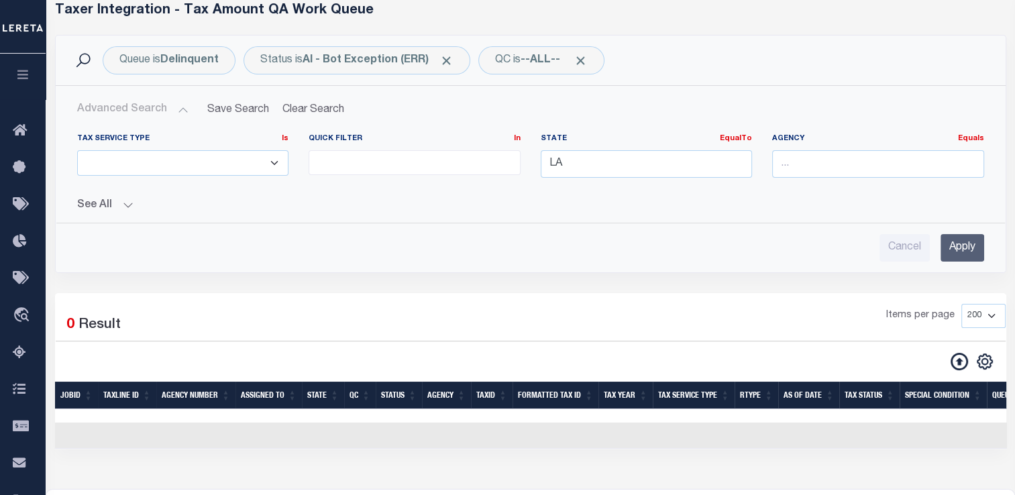
click at [175, 110] on button "Advanced Search" at bounding box center [132, 110] width 111 height 26
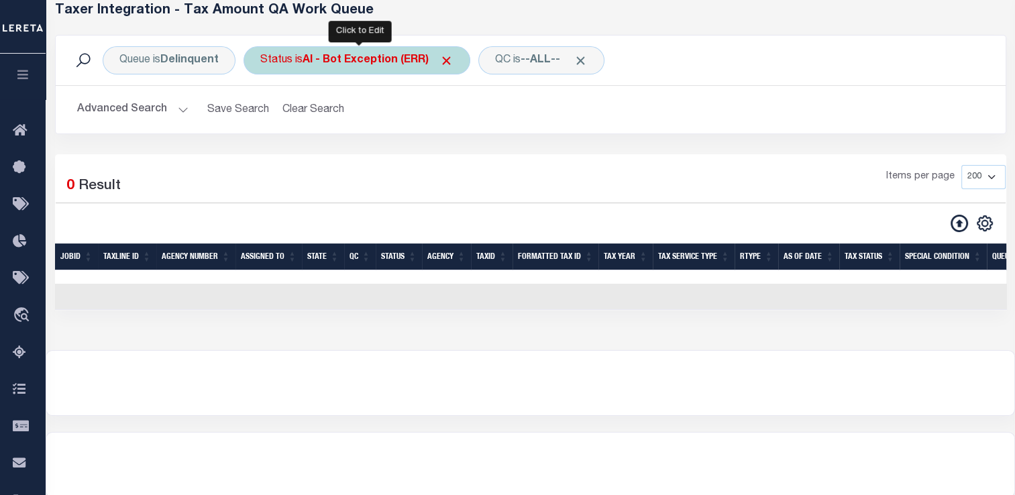
click at [298, 60] on div "Status is AI - Bot Exception (ERR)" at bounding box center [357, 60] width 227 height 28
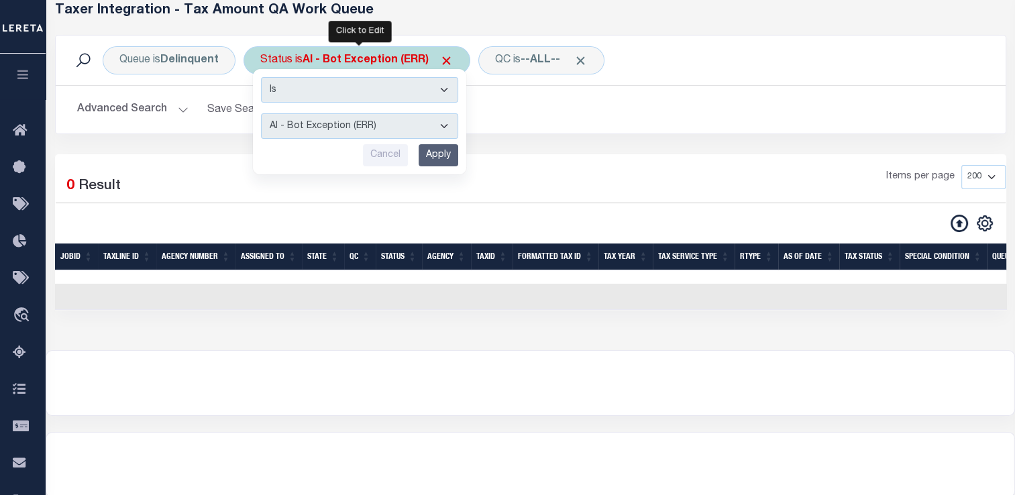
click at [301, 127] on select "AI - Bot Exception (ERR) AI - Bot Running (PLA) AI - Failed QA (FQA) AI - Prep …" at bounding box center [359, 125] width 197 height 25
select select "PLA"
click at [261, 113] on select "AI - Bot Exception (ERR) AI - Bot Running (PLA) AI - Failed QA (FQA) AI - Prep …" at bounding box center [359, 125] width 197 height 25
click at [431, 148] on input "Apply" at bounding box center [439, 155] width 40 height 22
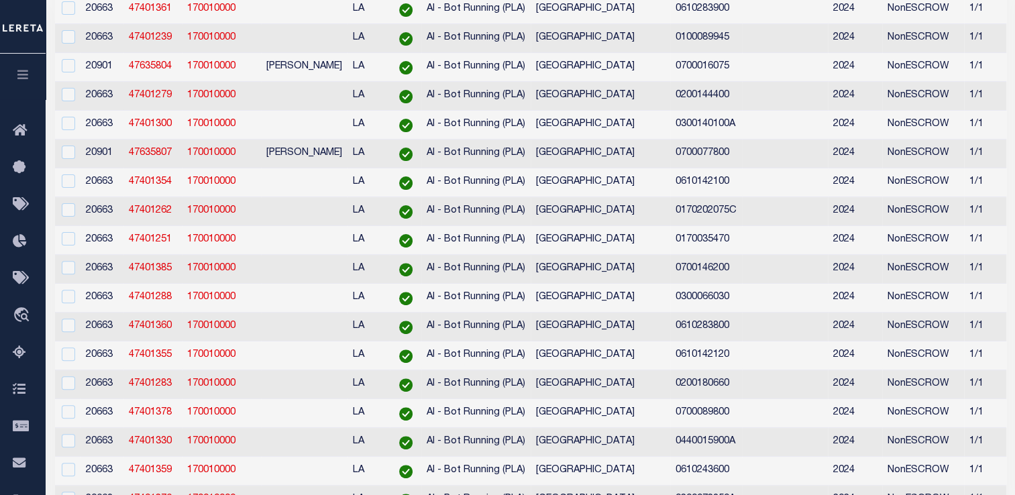
scroll to position [0, 27]
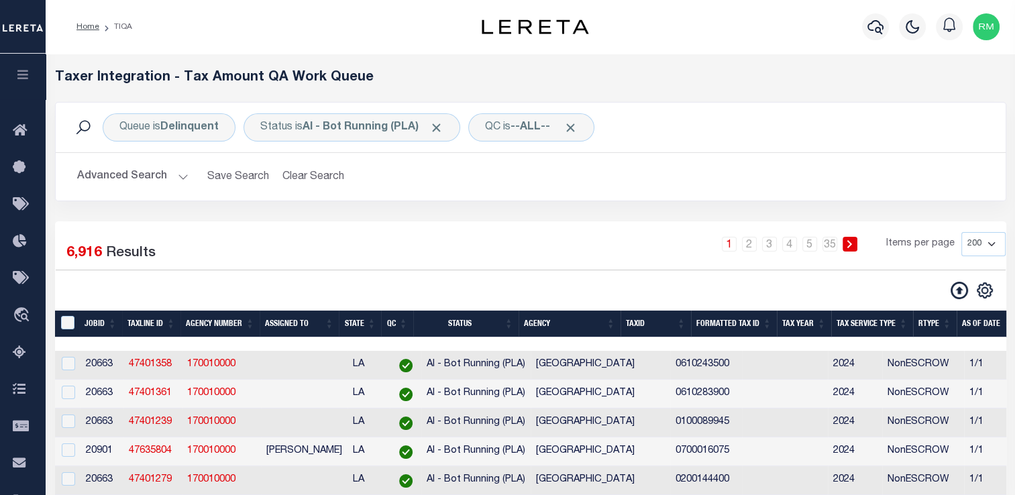
click at [181, 175] on button "Advanced Search" at bounding box center [132, 177] width 111 height 26
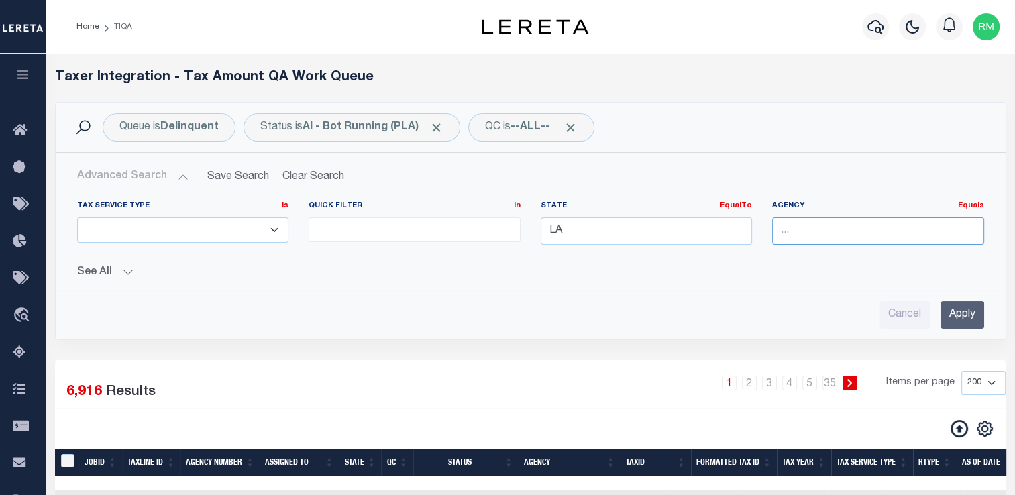
click at [838, 226] on input "text" at bounding box center [878, 231] width 212 height 28
type input "[GEOGRAPHIC_DATA]"
click at [807, 257] on div "[GEOGRAPHIC_DATA]" at bounding box center [878, 255] width 211 height 21
click at [960, 316] on input "Apply" at bounding box center [962, 315] width 44 height 28
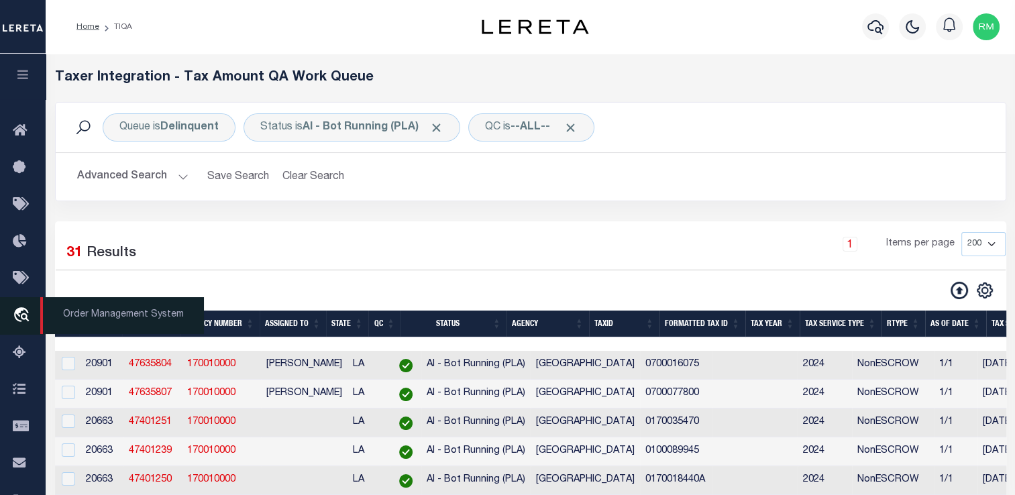
click at [64, 318] on span "Order Management System" at bounding box center [122, 315] width 164 height 37
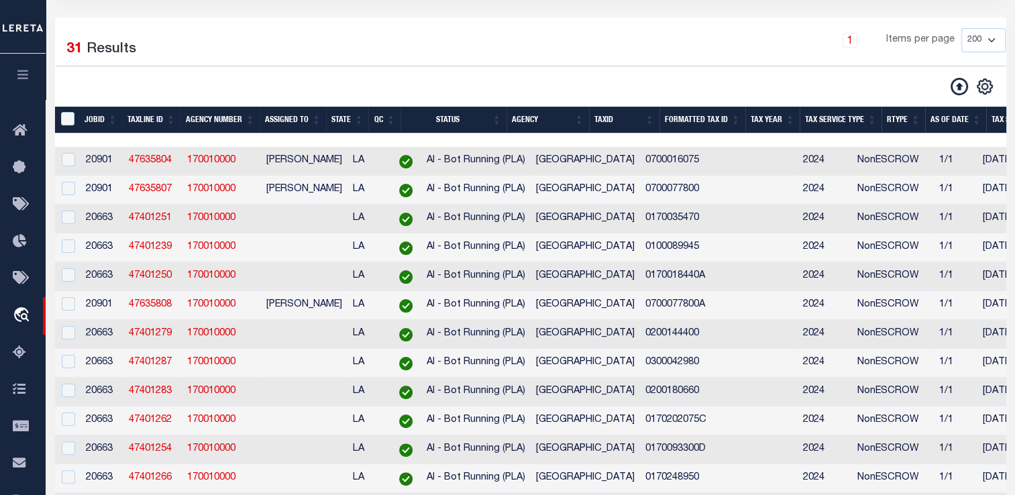
scroll to position [91, 0]
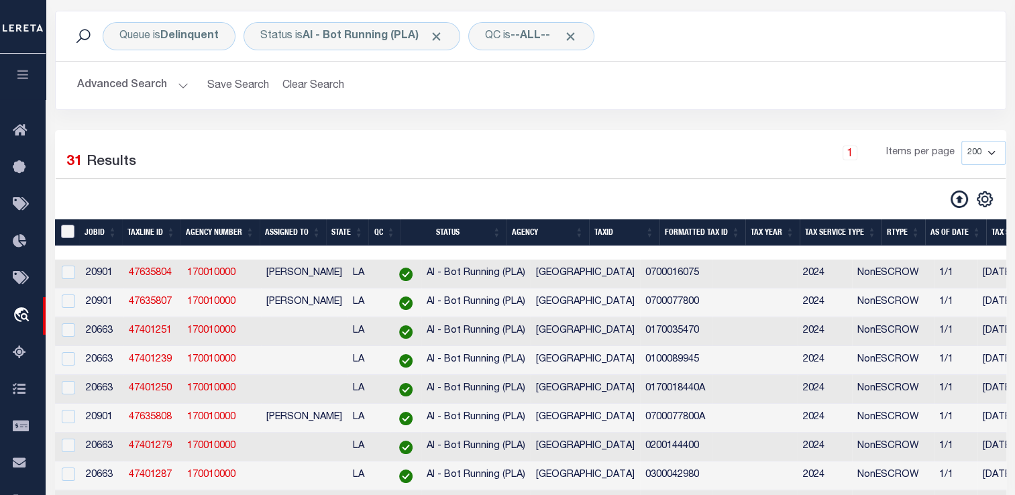
click at [64, 232] on input "TaxID" at bounding box center [67, 231] width 13 height 13
checkbox input "true"
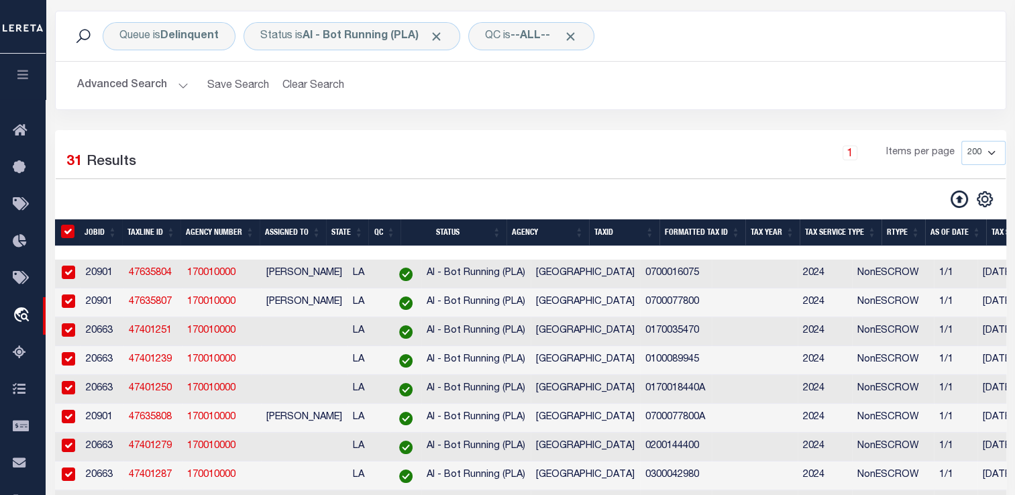
checkbox input "true"
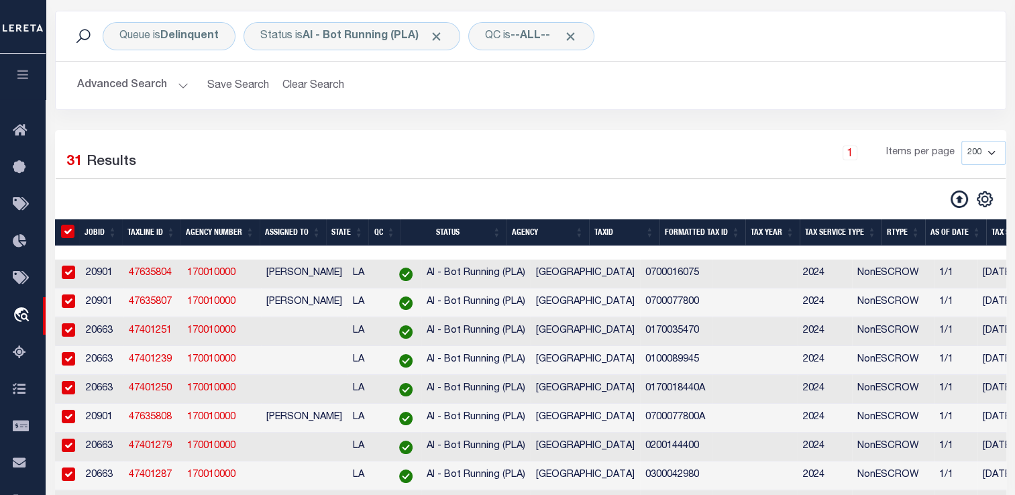
checkbox input "true"
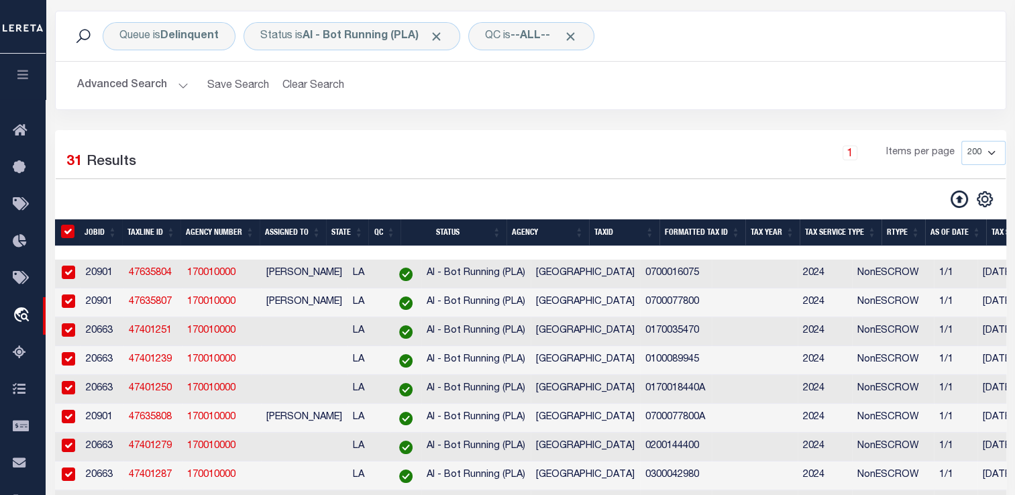
checkbox input "true"
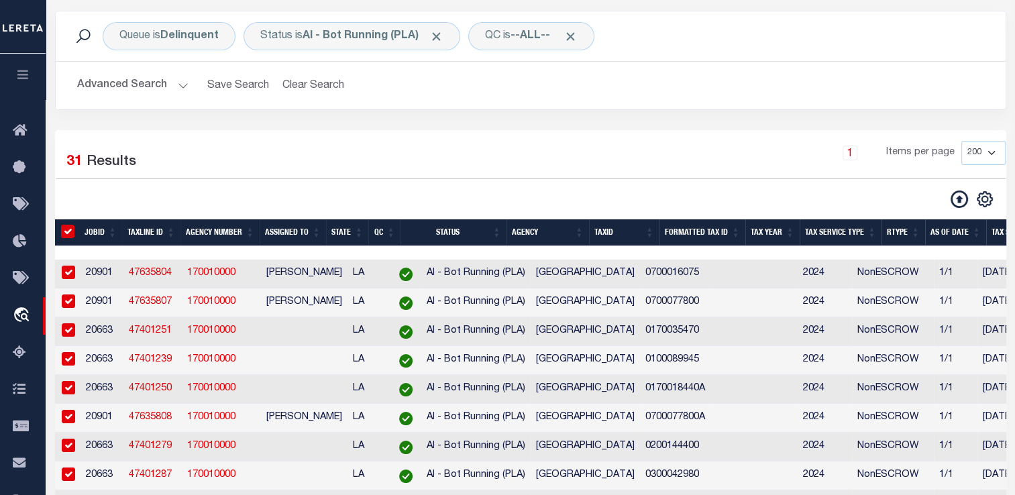
checkbox input "true"
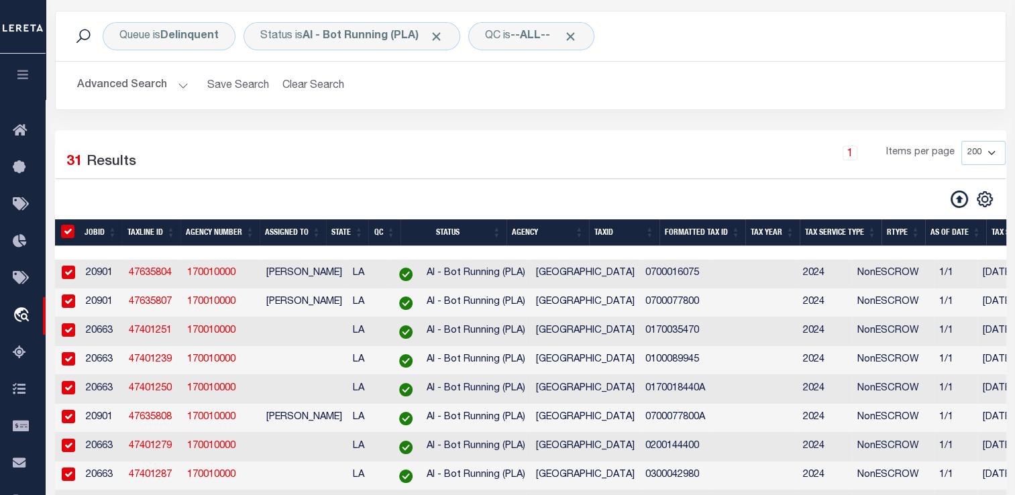
checkbox input "true"
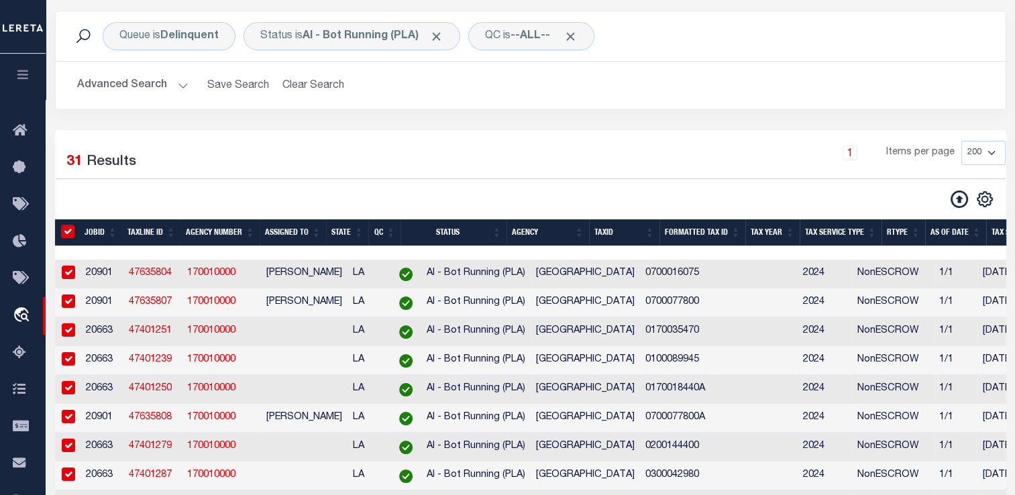
checkbox input "true"
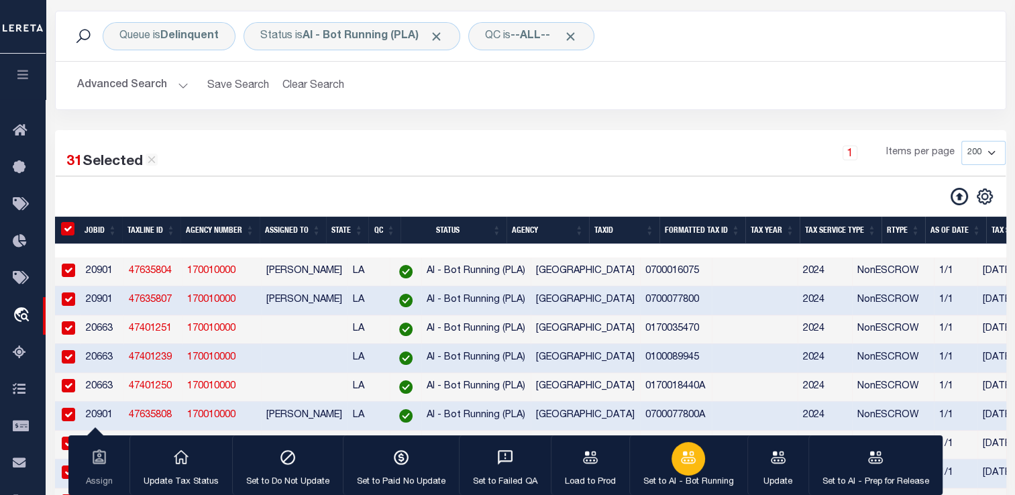
click at [680, 476] on p "Set to AI - Bot Running" at bounding box center [688, 482] width 91 height 13
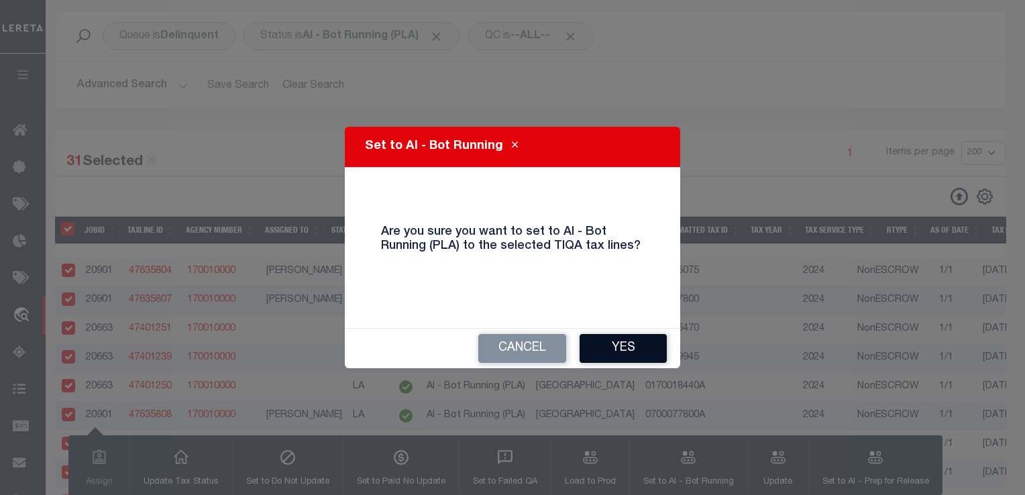
click at [627, 347] on button "Yes" at bounding box center [623, 348] width 87 height 29
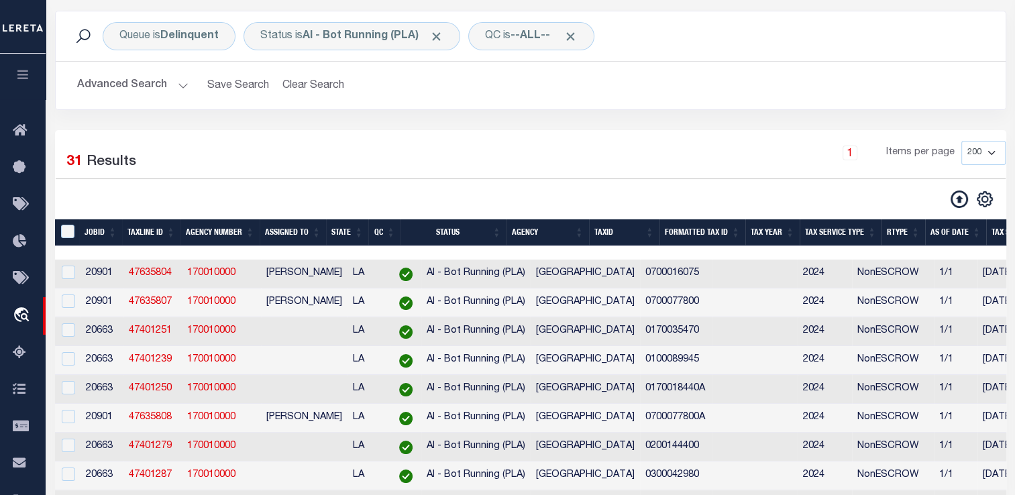
click at [145, 91] on button "Advanced Search" at bounding box center [132, 85] width 111 height 26
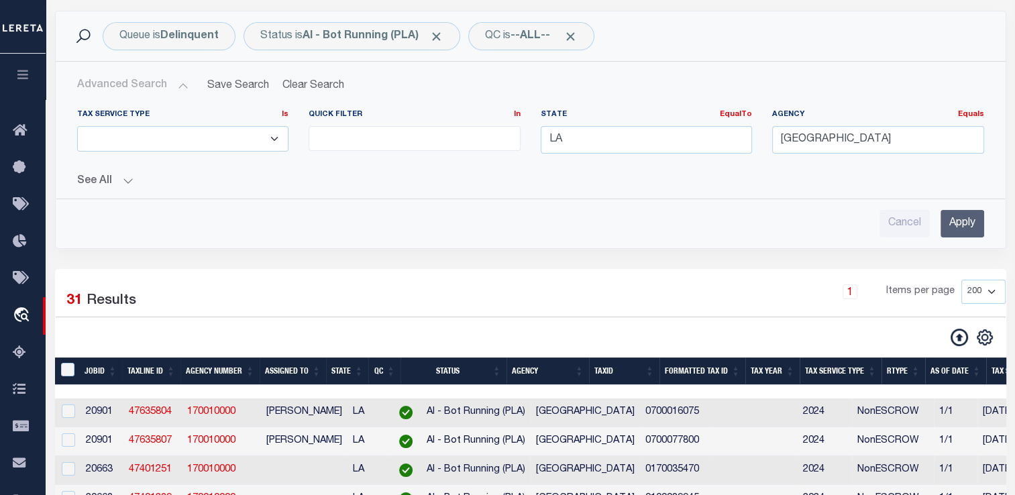
click at [846, 158] on div "Agency Equals Equals [GEOGRAPHIC_DATA]" at bounding box center [878, 136] width 232 height 55
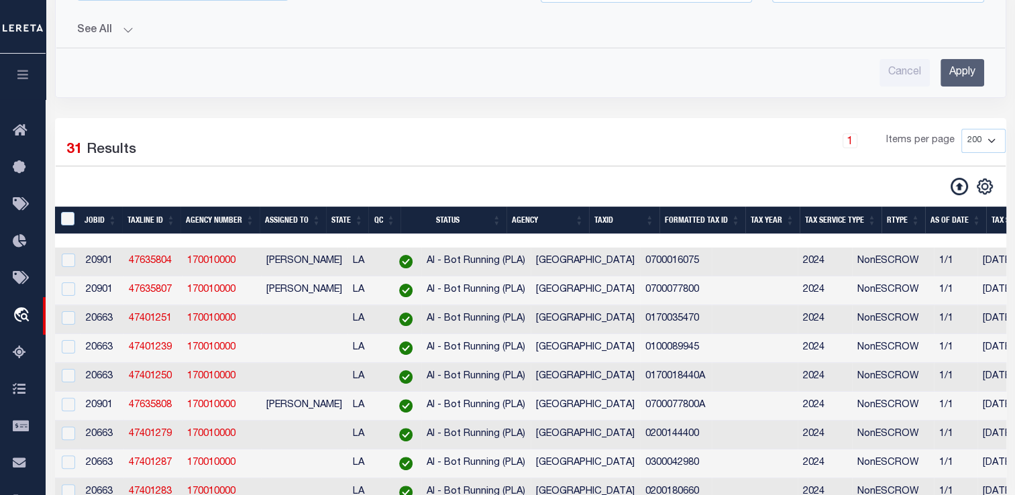
scroll to position [0, 0]
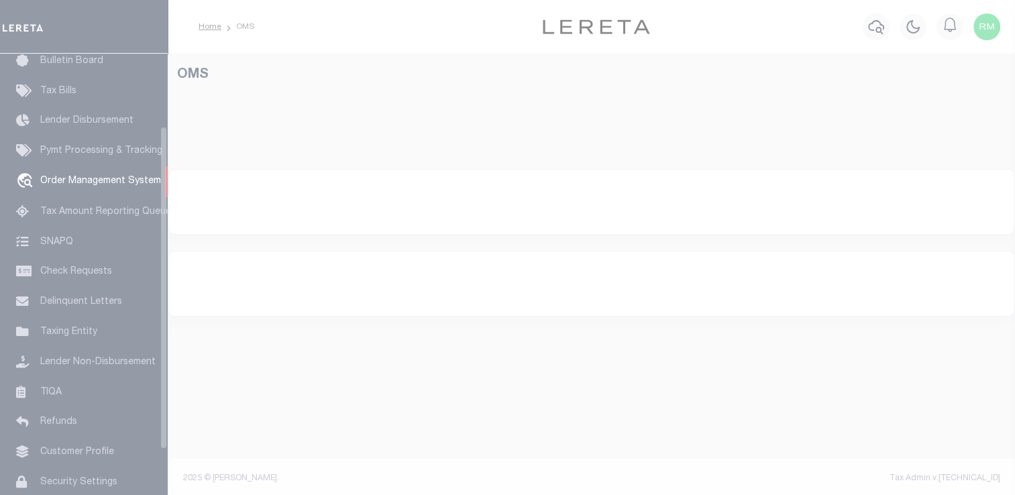
scroll to position [99, 0]
